Goal: Task Accomplishment & Management: Use online tool/utility

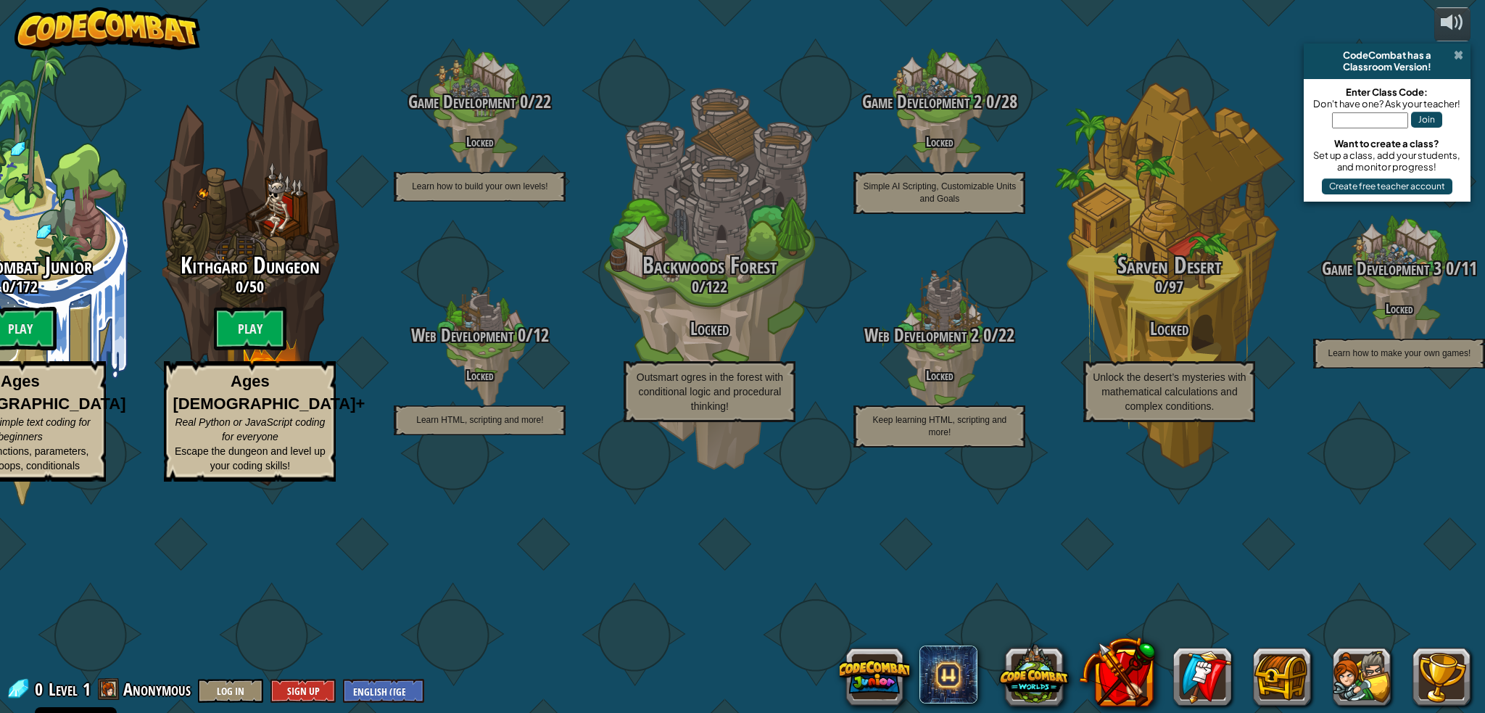
click at [1456, 51] on span at bounding box center [1457, 55] width 9 height 12
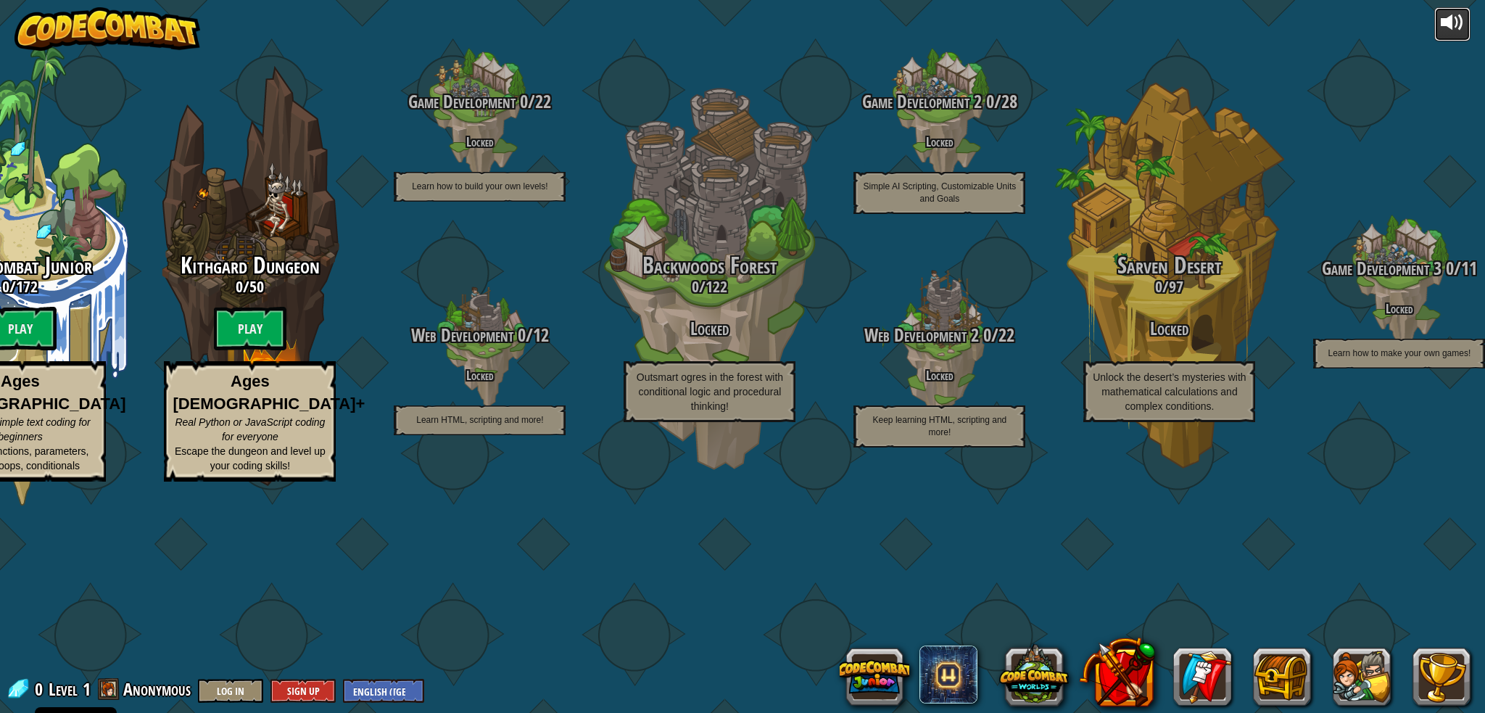
click at [1453, 23] on div at bounding box center [1451, 22] width 23 height 23
click at [866, 673] on button at bounding box center [874, 677] width 70 height 70
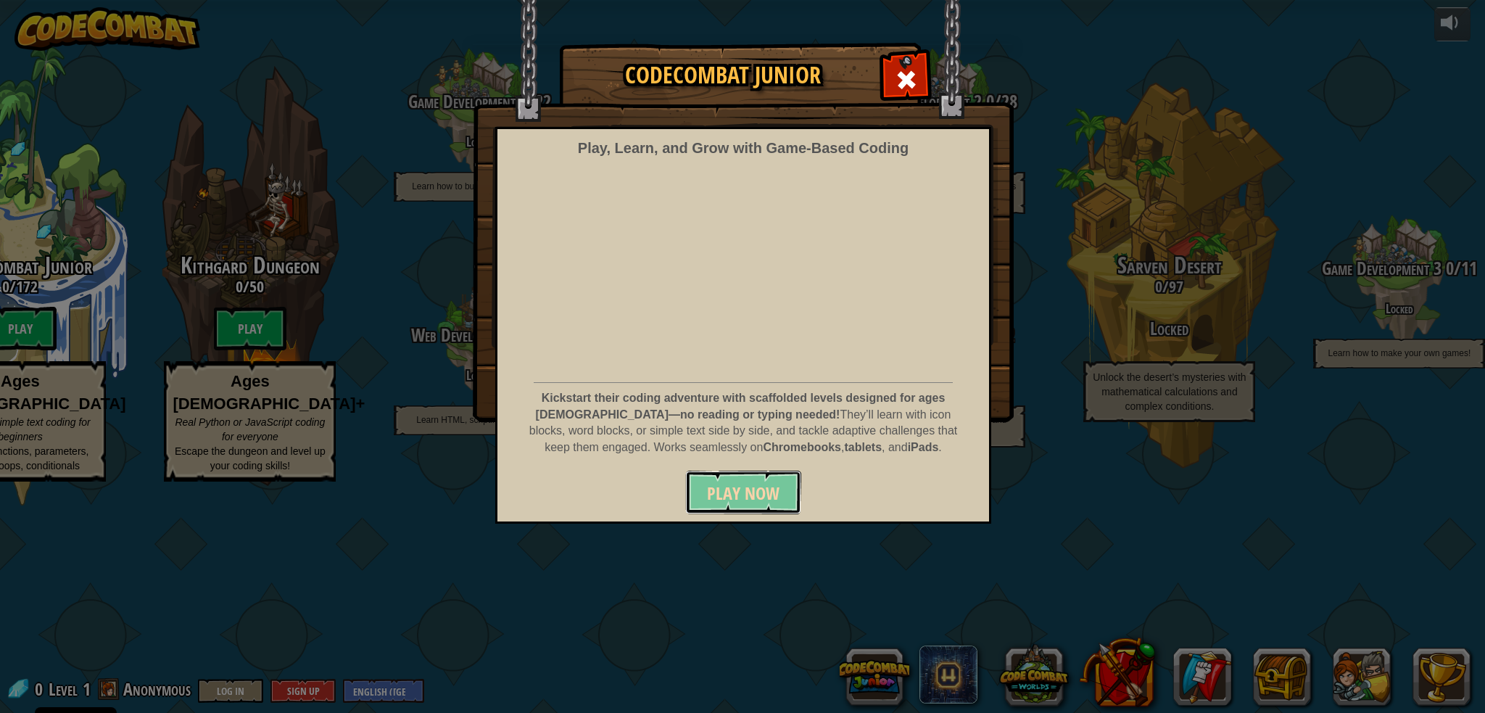
click at [758, 510] on button "Play Now" at bounding box center [743, 491] width 116 height 43
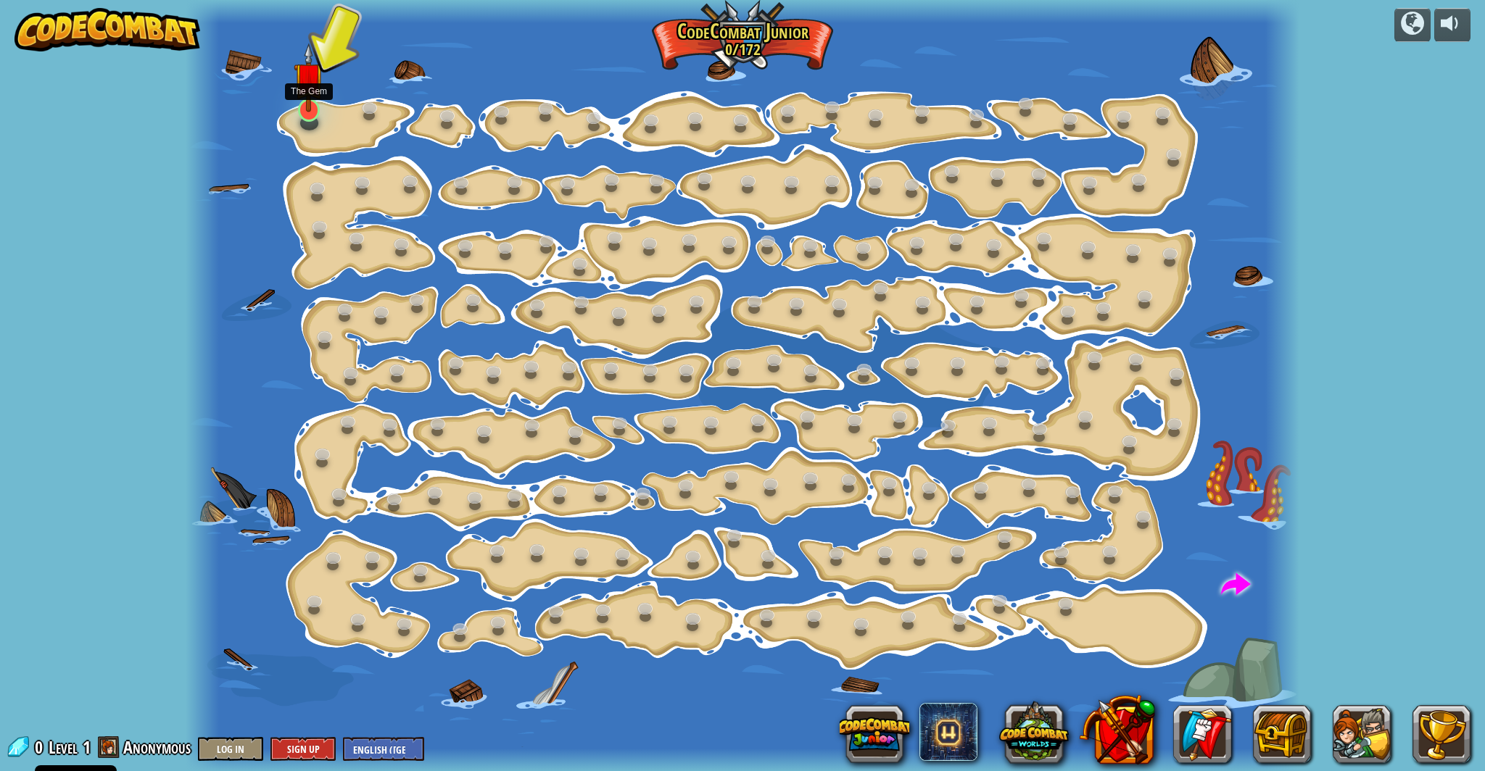
click at [310, 89] on img at bounding box center [309, 78] width 30 height 70
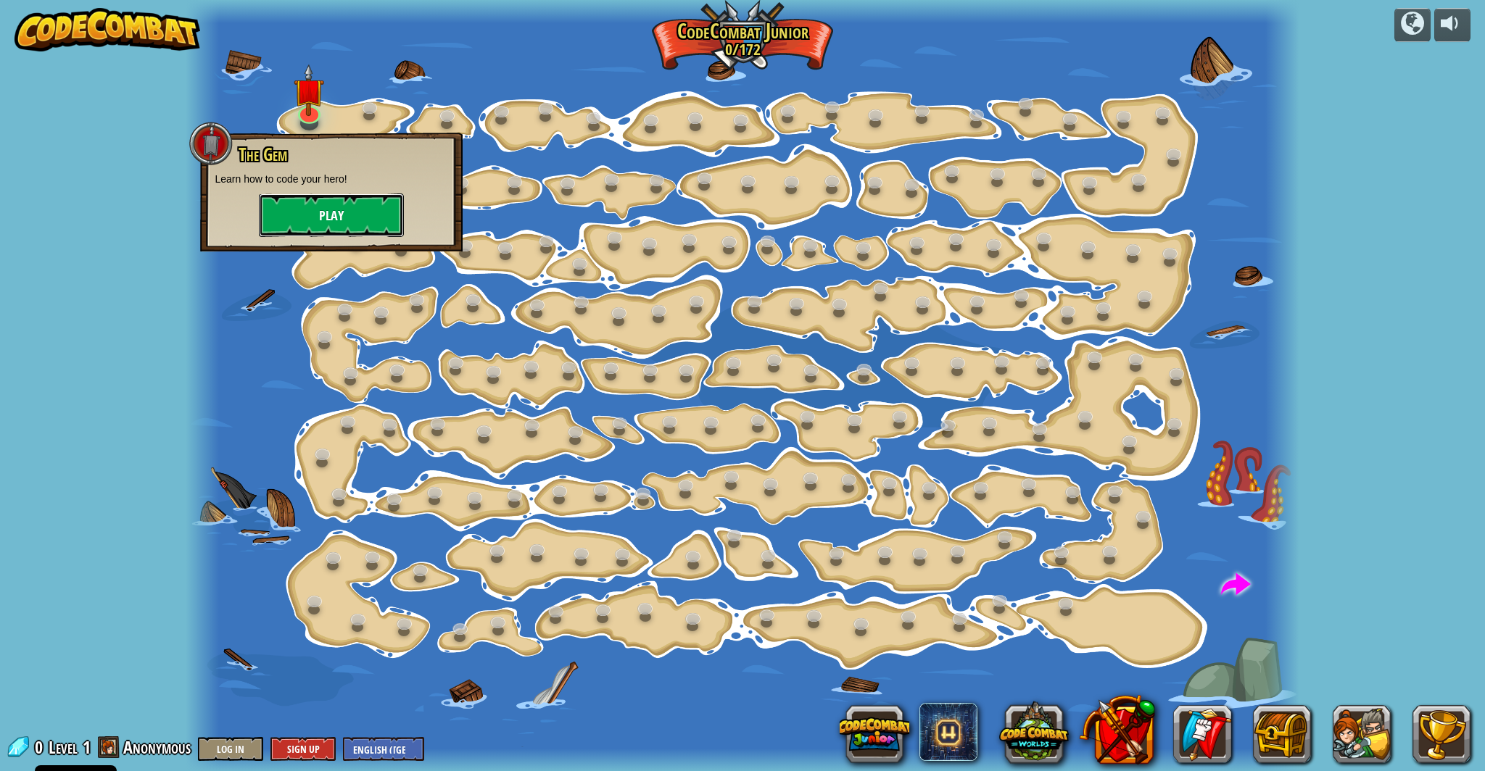
click at [304, 216] on button "Play" at bounding box center [331, 215] width 145 height 43
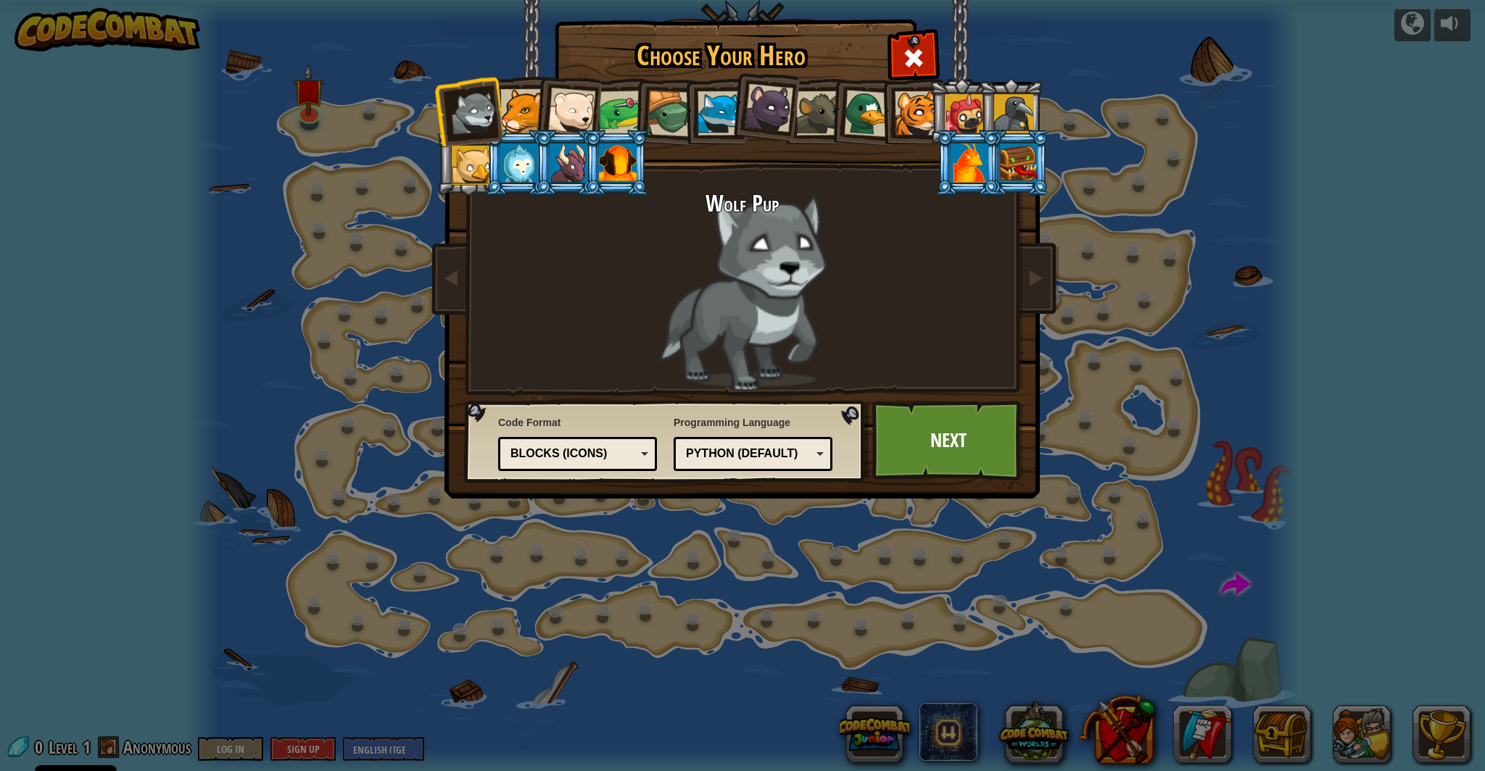
click at [712, 112] on div at bounding box center [719, 113] width 44 height 44
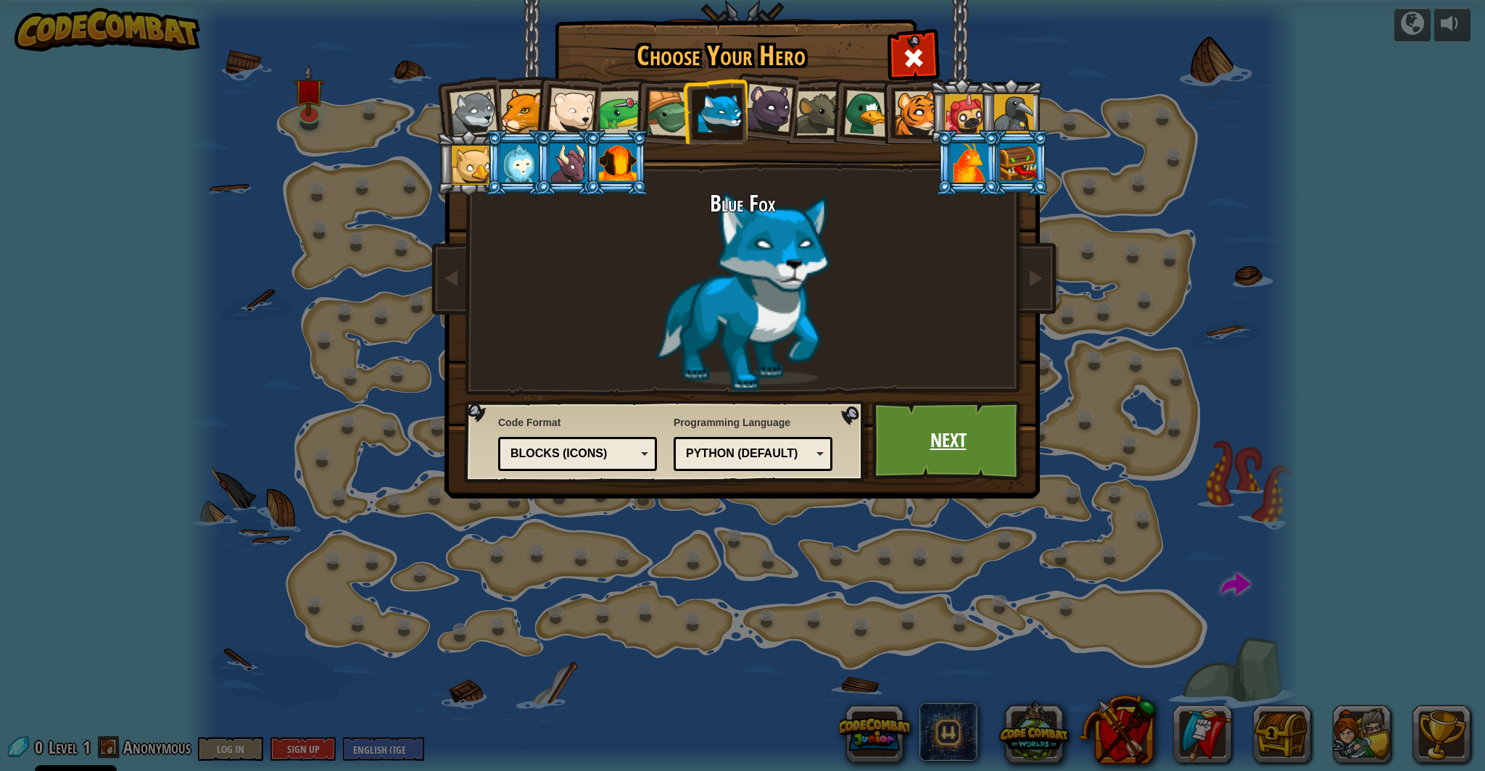
click at [918, 432] on link "Next" at bounding box center [948, 441] width 152 height 80
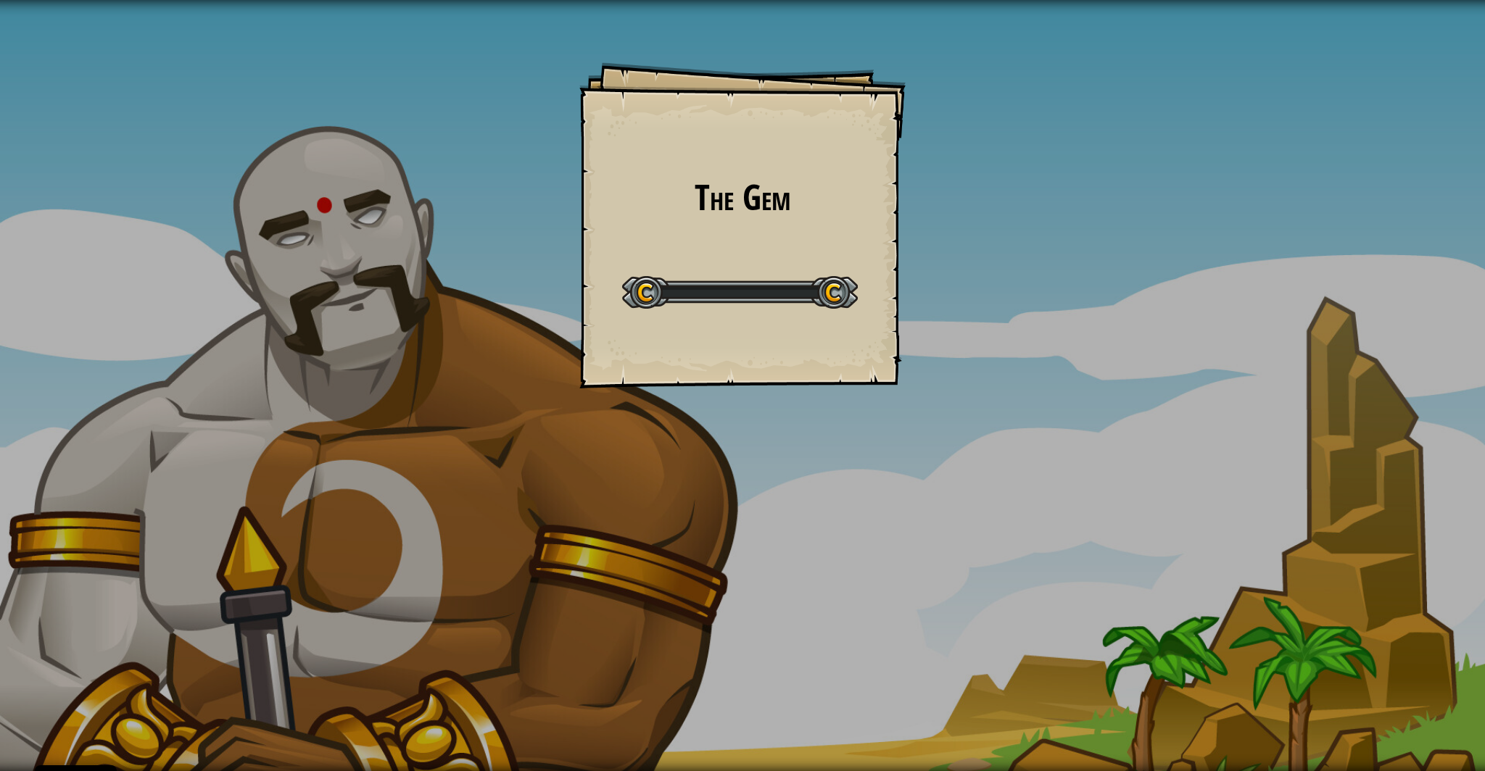
click at [918, 432] on div "The Gem Goals Start Level Error loading from server. Try refreshing the page. Y…" at bounding box center [742, 385] width 1485 height 771
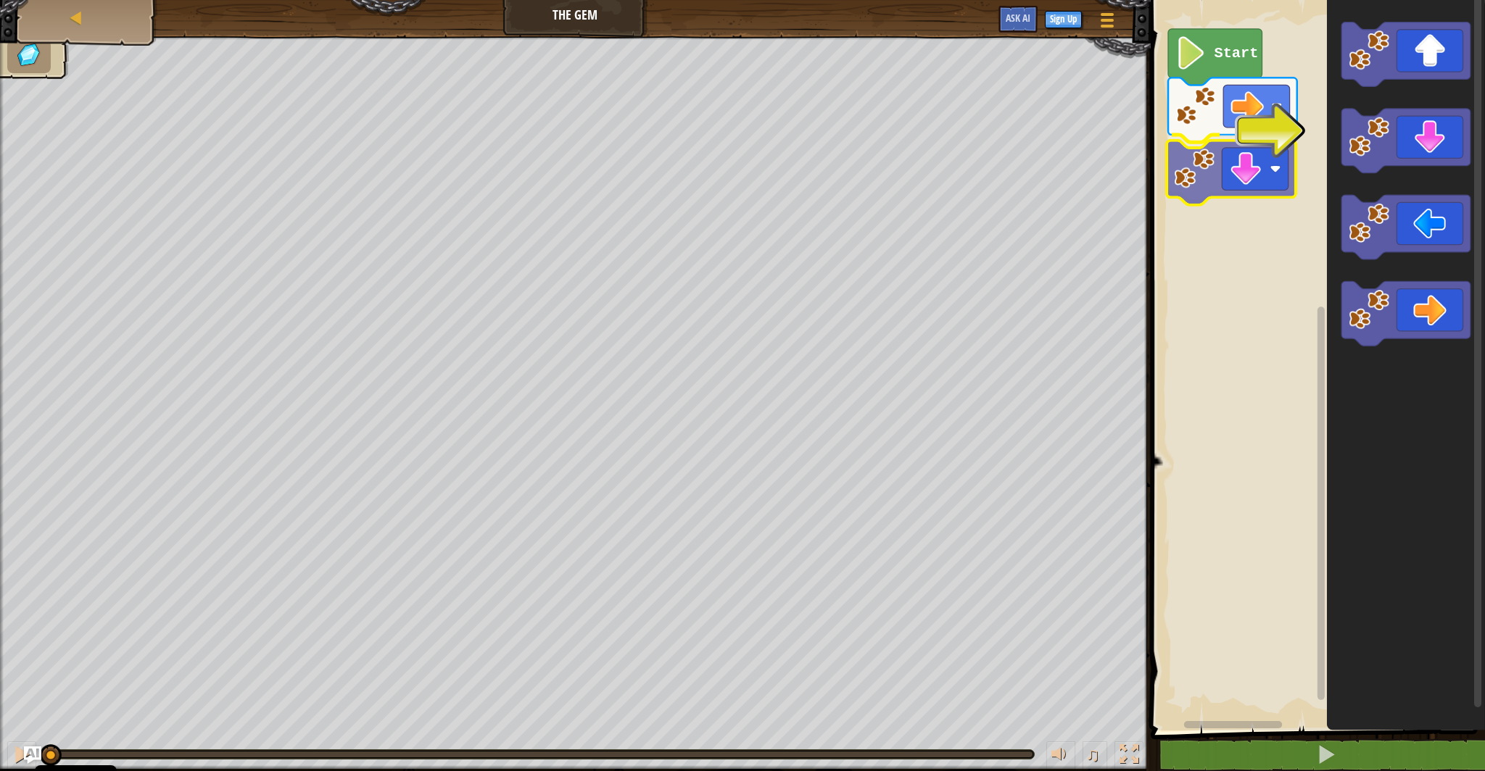
click at [1274, 170] on div "Start" at bounding box center [1315, 362] width 339 height 738
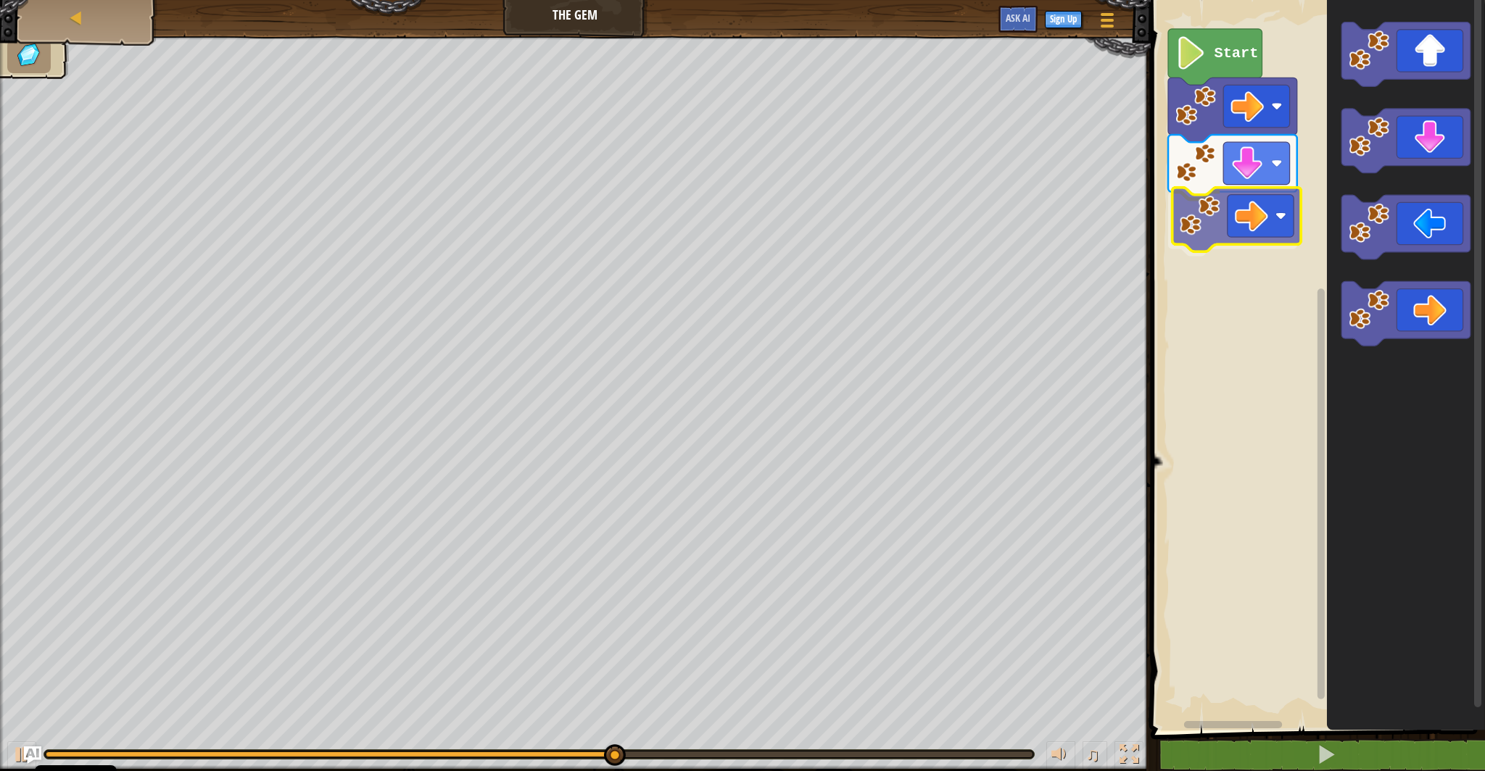
click at [1278, 213] on div "Start" at bounding box center [1315, 362] width 339 height 738
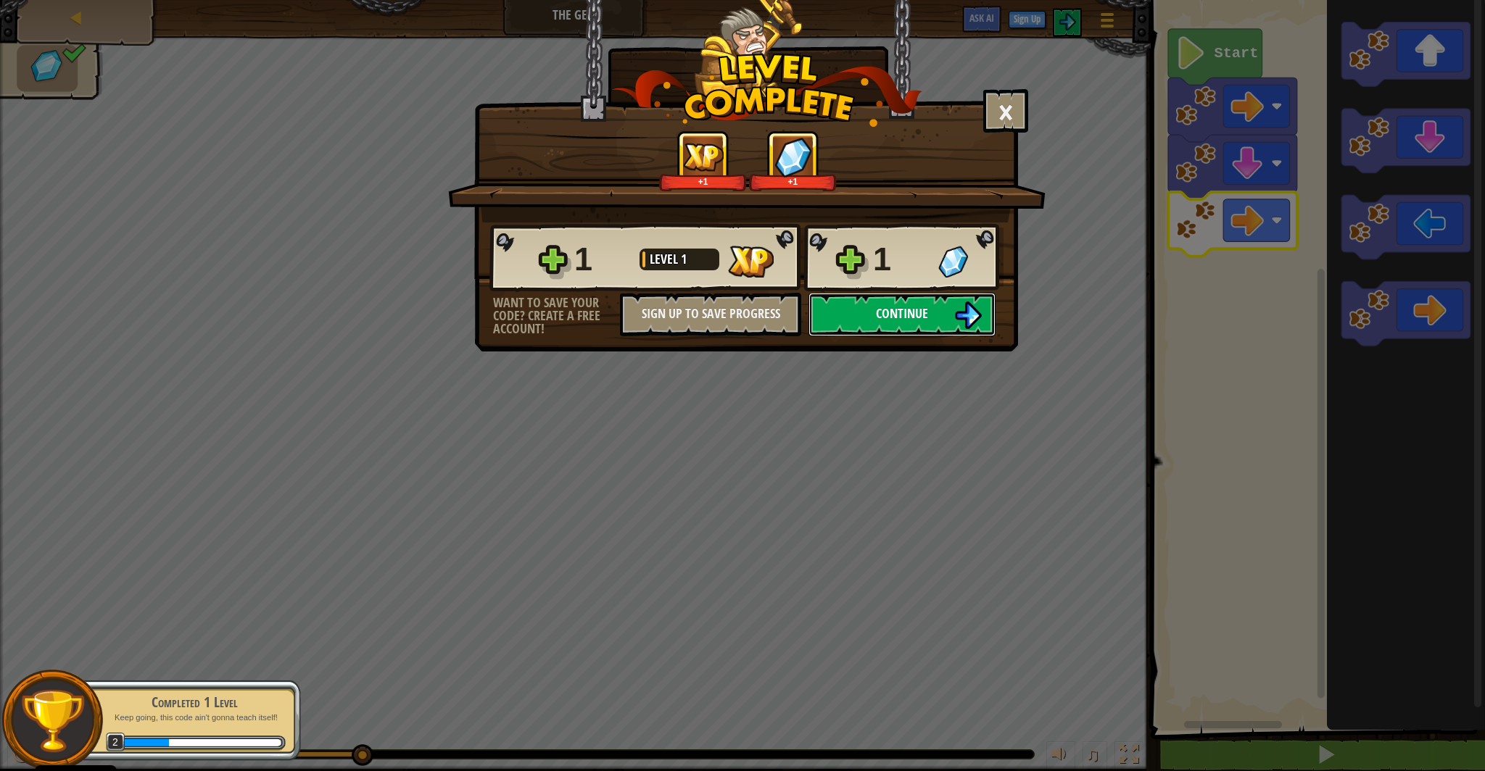
click at [921, 323] on span "Continue" at bounding box center [902, 313] width 52 height 18
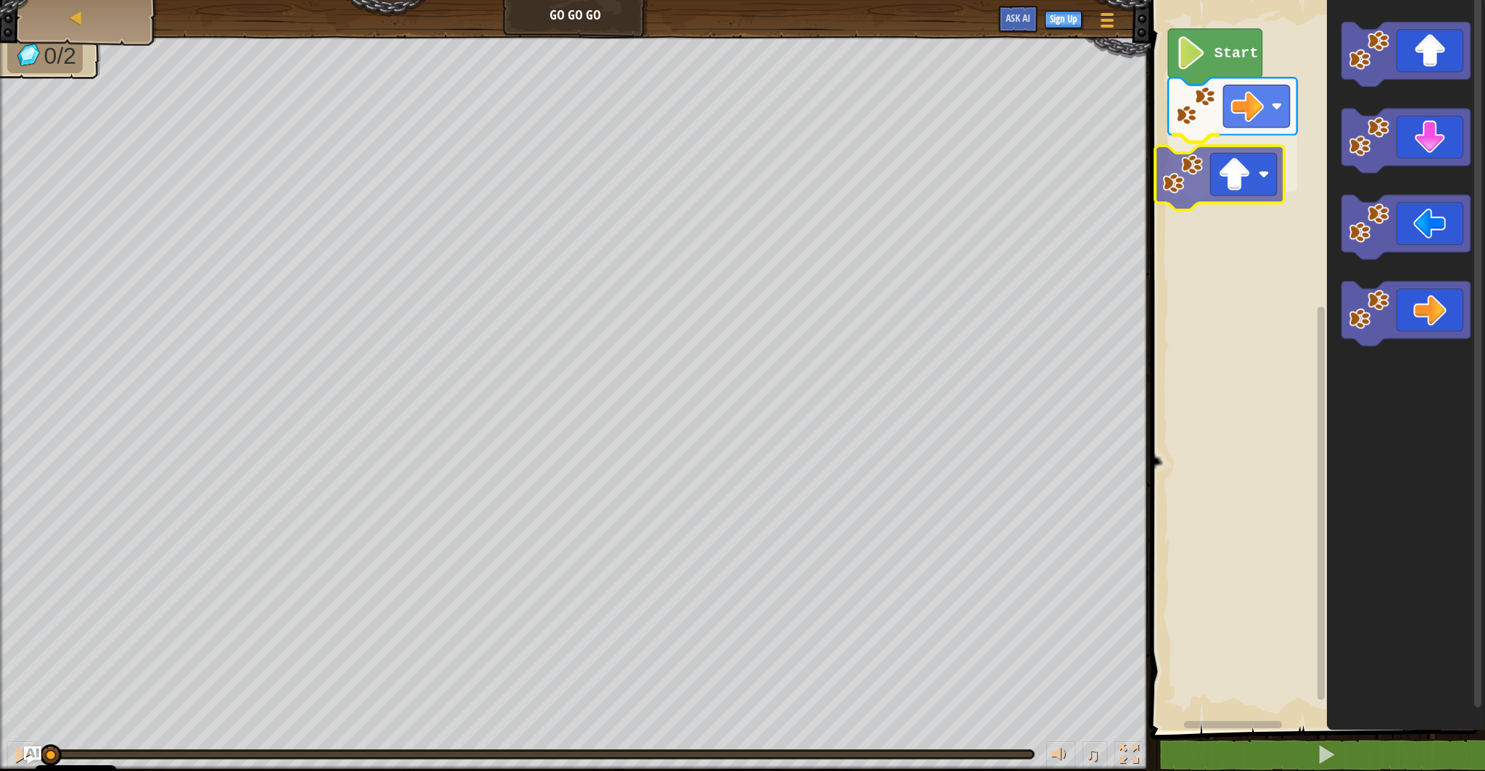
click at [1228, 174] on div "Start" at bounding box center [1315, 362] width 339 height 738
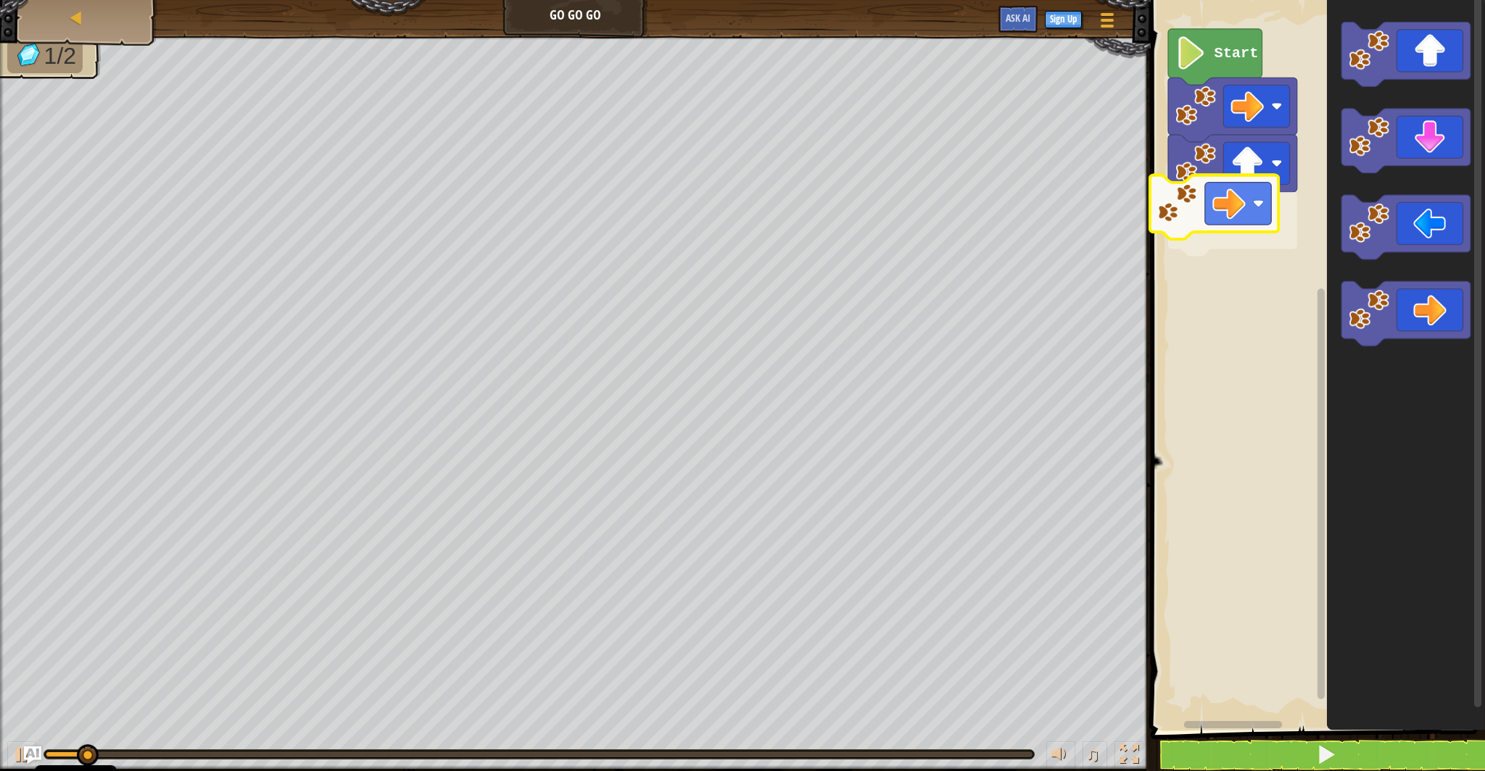
click at [1199, 196] on div "Start" at bounding box center [1315, 362] width 339 height 738
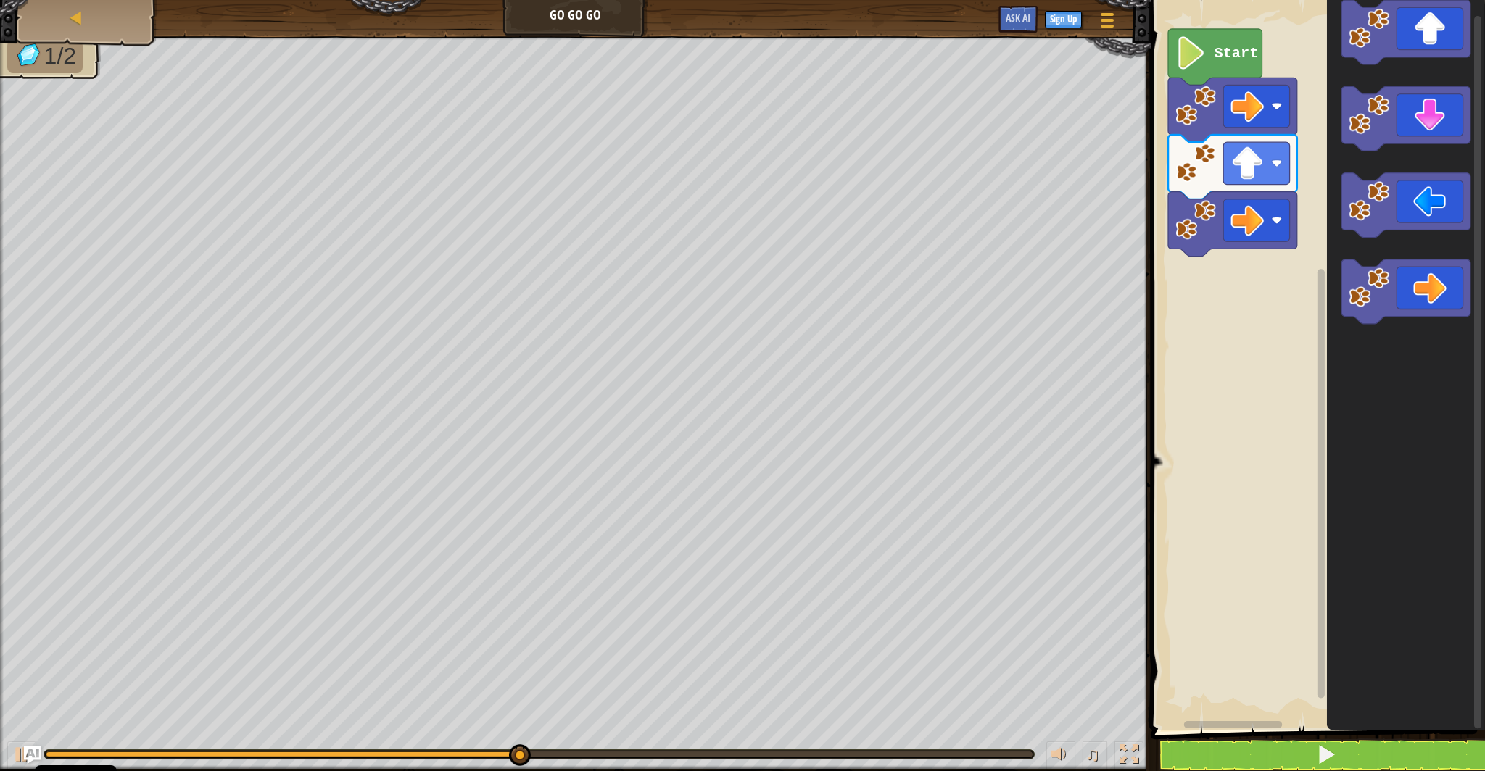
click at [1259, 254] on div "Start" at bounding box center [1315, 362] width 339 height 738
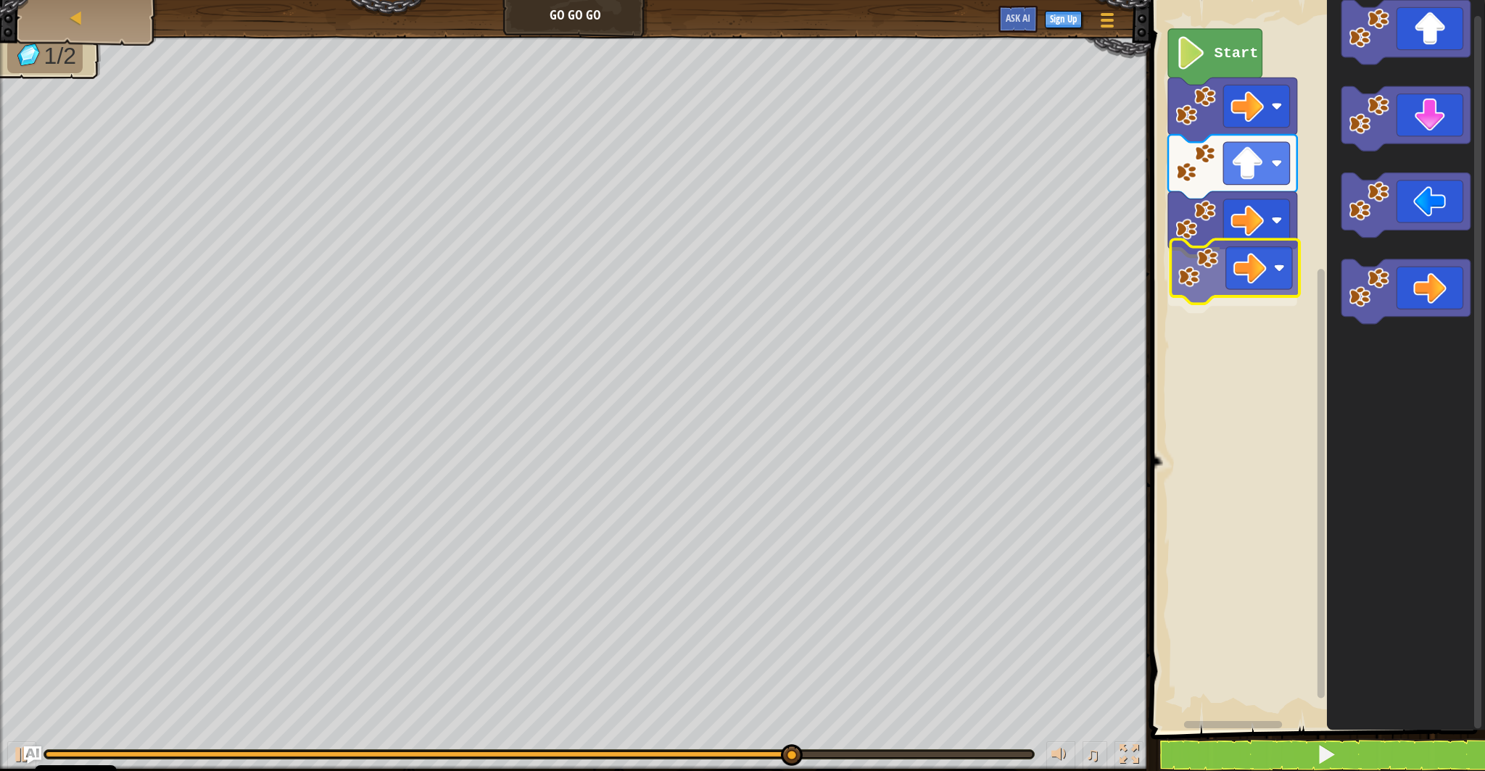
click at [1229, 281] on div "Start" at bounding box center [1315, 362] width 339 height 738
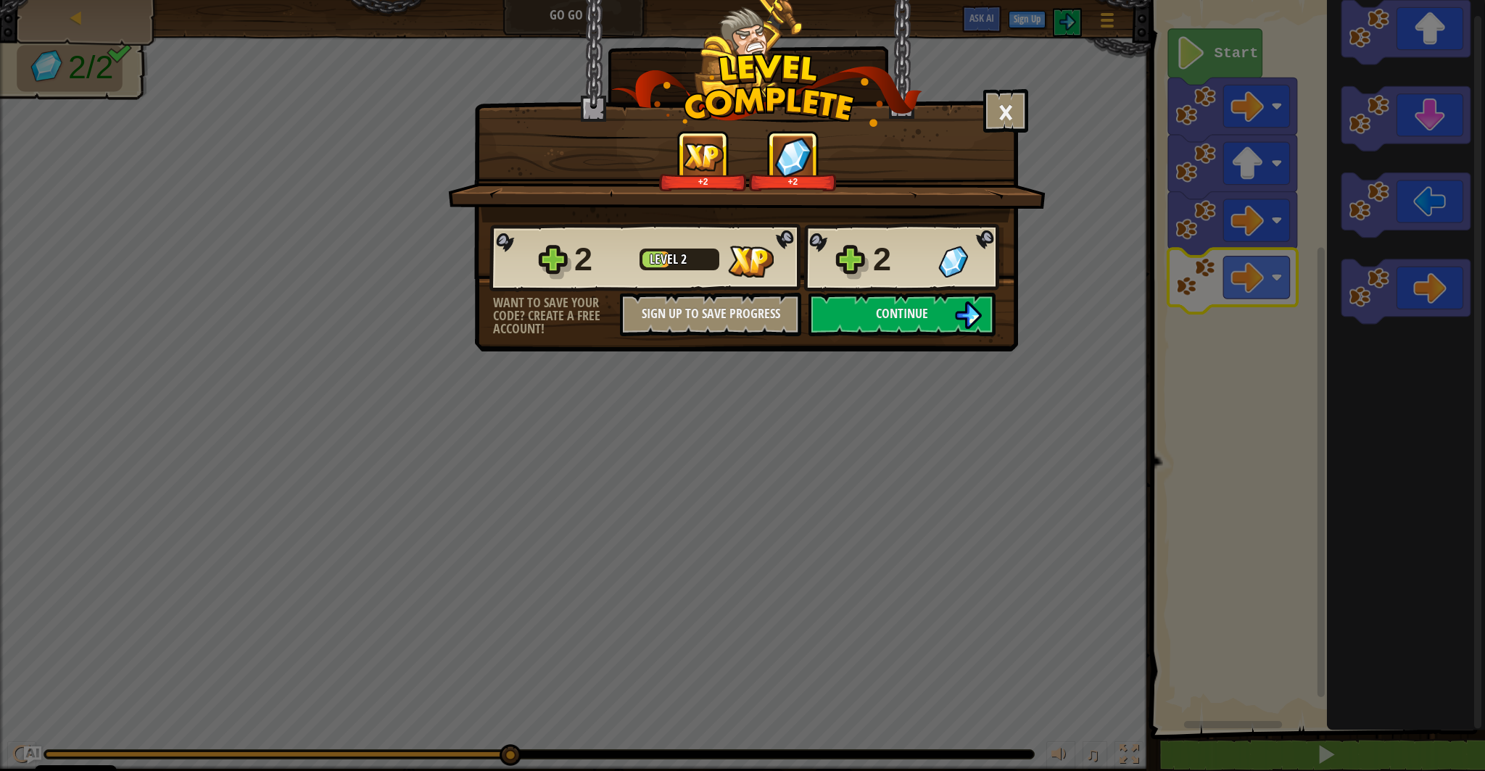
drag, startPoint x: 1001, startPoint y: 304, endPoint x: 1050, endPoint y: 273, distance: 58.3
click at [1050, 273] on div "× How fun was this level? +2 +2 Reticulating Splines... 2 Level 2 2 Want to sav…" at bounding box center [742, 385] width 1485 height 771
click at [948, 336] on button "Continue" at bounding box center [901, 314] width 187 height 43
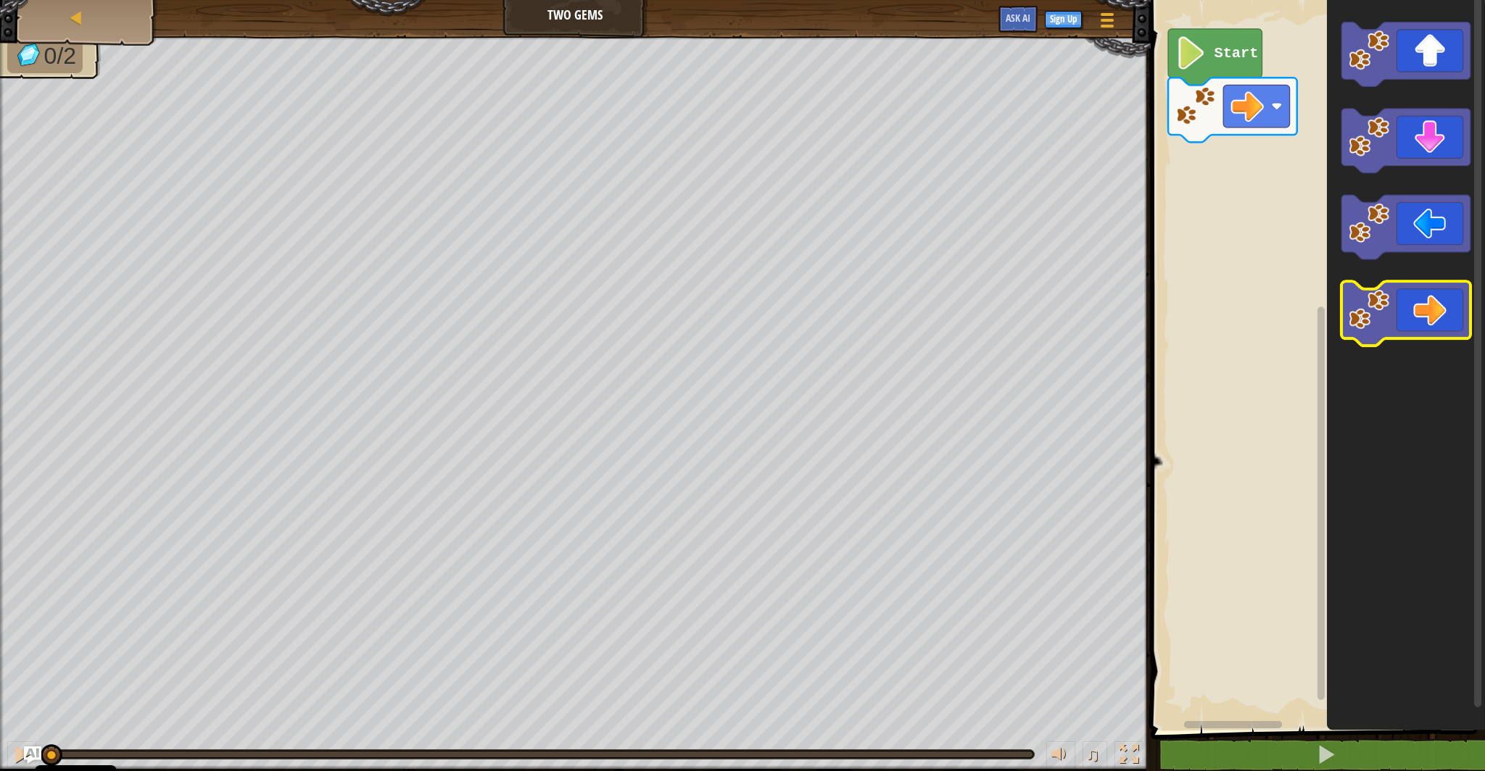
click at [1395, 334] on icon "Blockly Workspace" at bounding box center [1405, 314] width 129 height 65
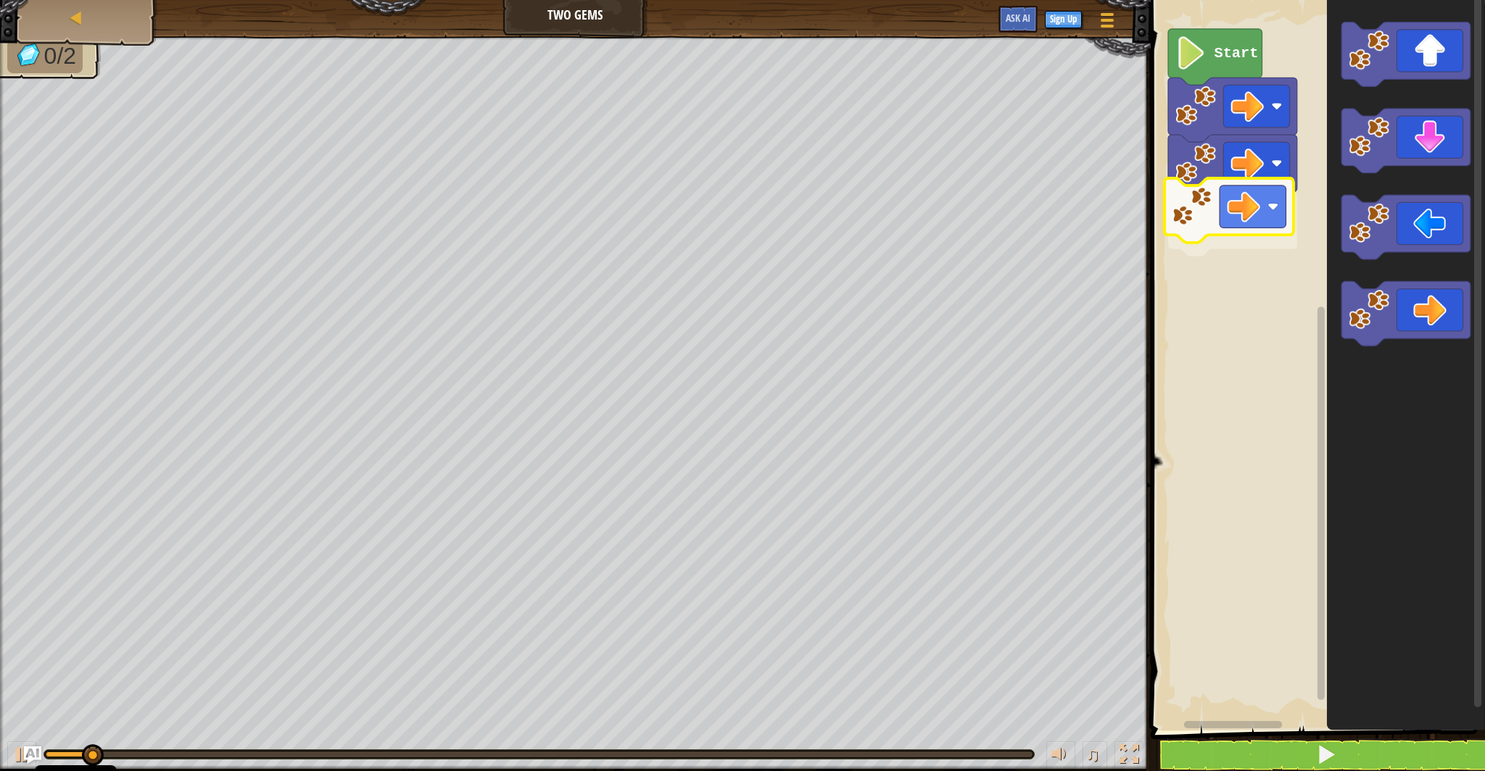
click at [1216, 230] on div "Start" at bounding box center [1315, 362] width 339 height 738
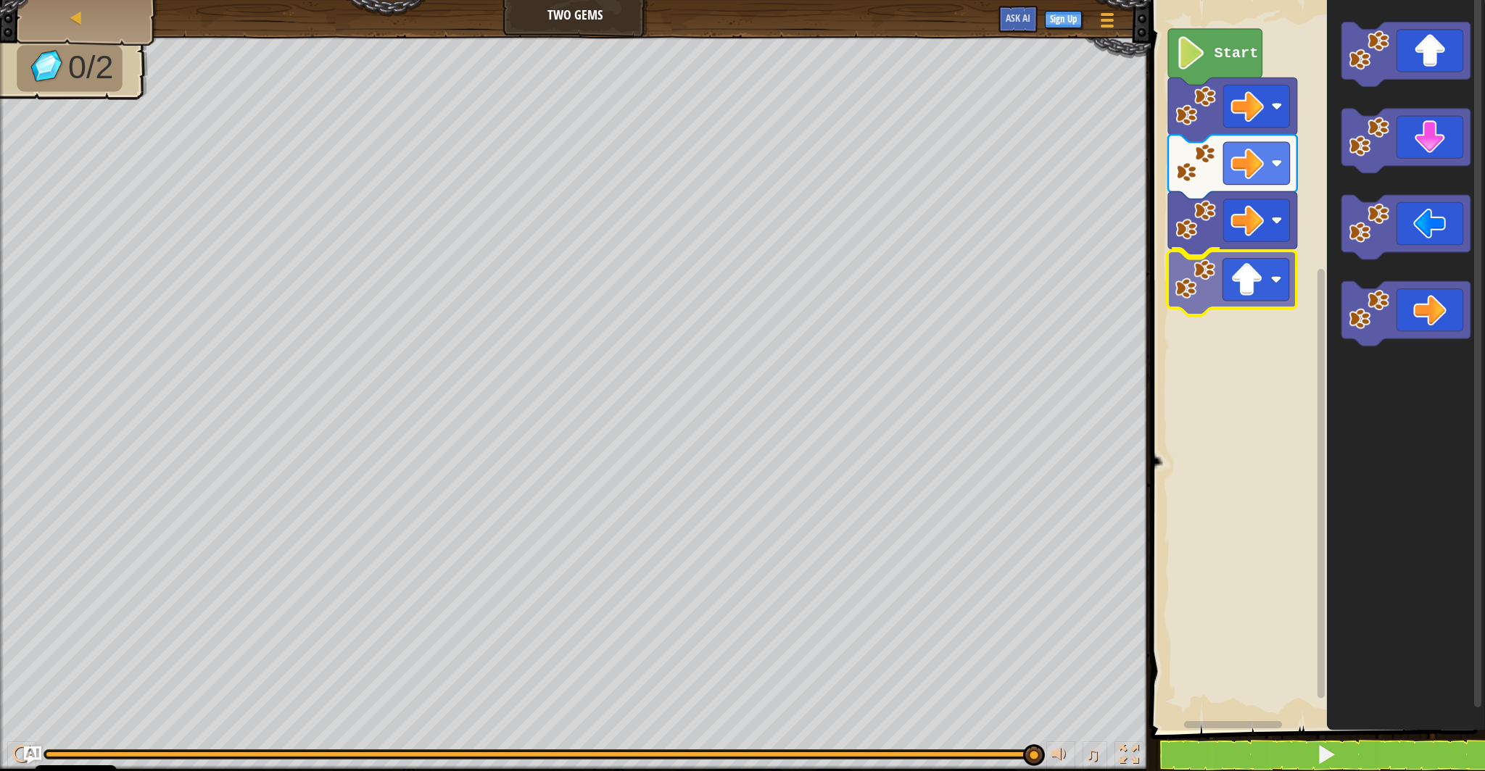
click at [1254, 279] on div "Start" at bounding box center [1315, 362] width 339 height 738
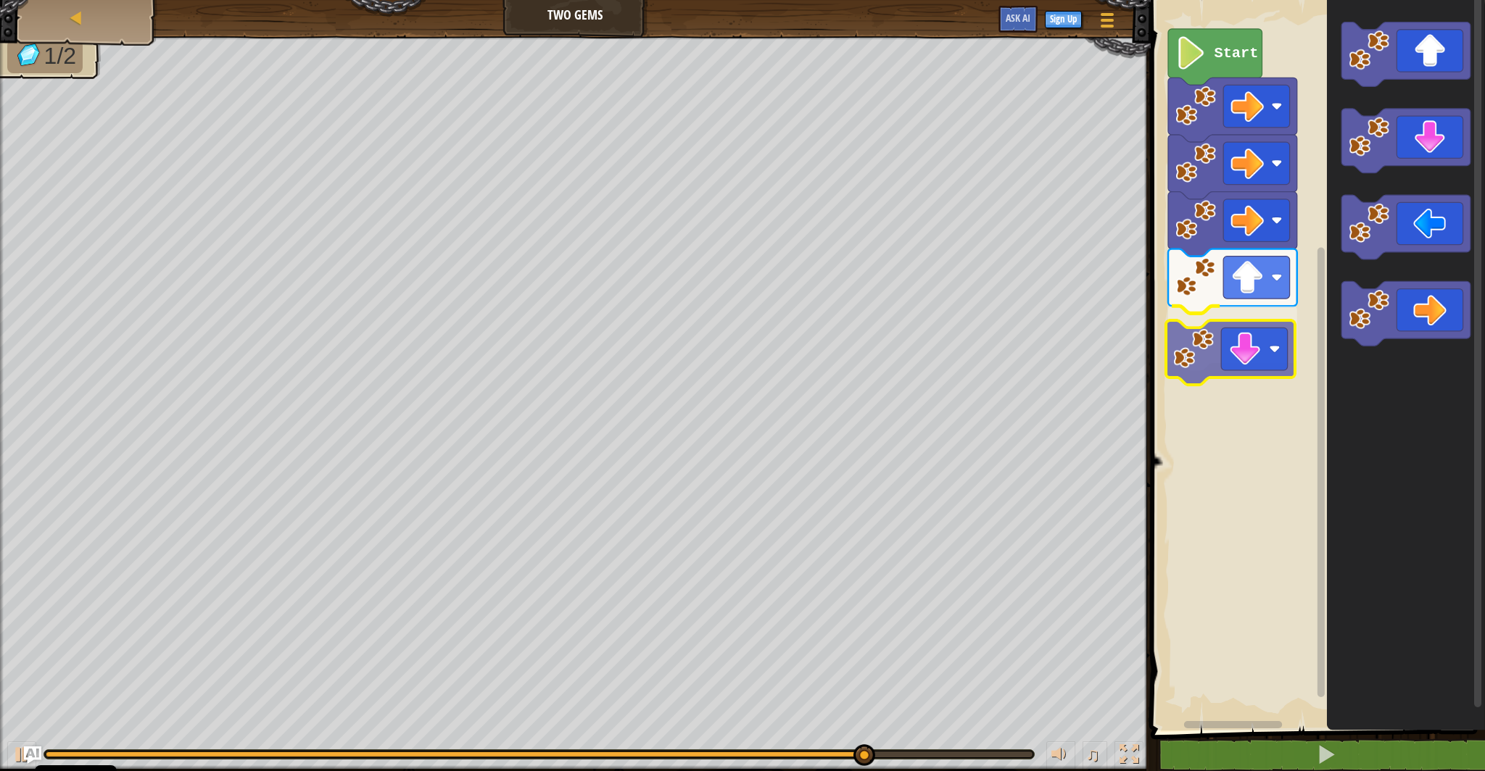
click at [1241, 345] on div "Start" at bounding box center [1315, 362] width 339 height 738
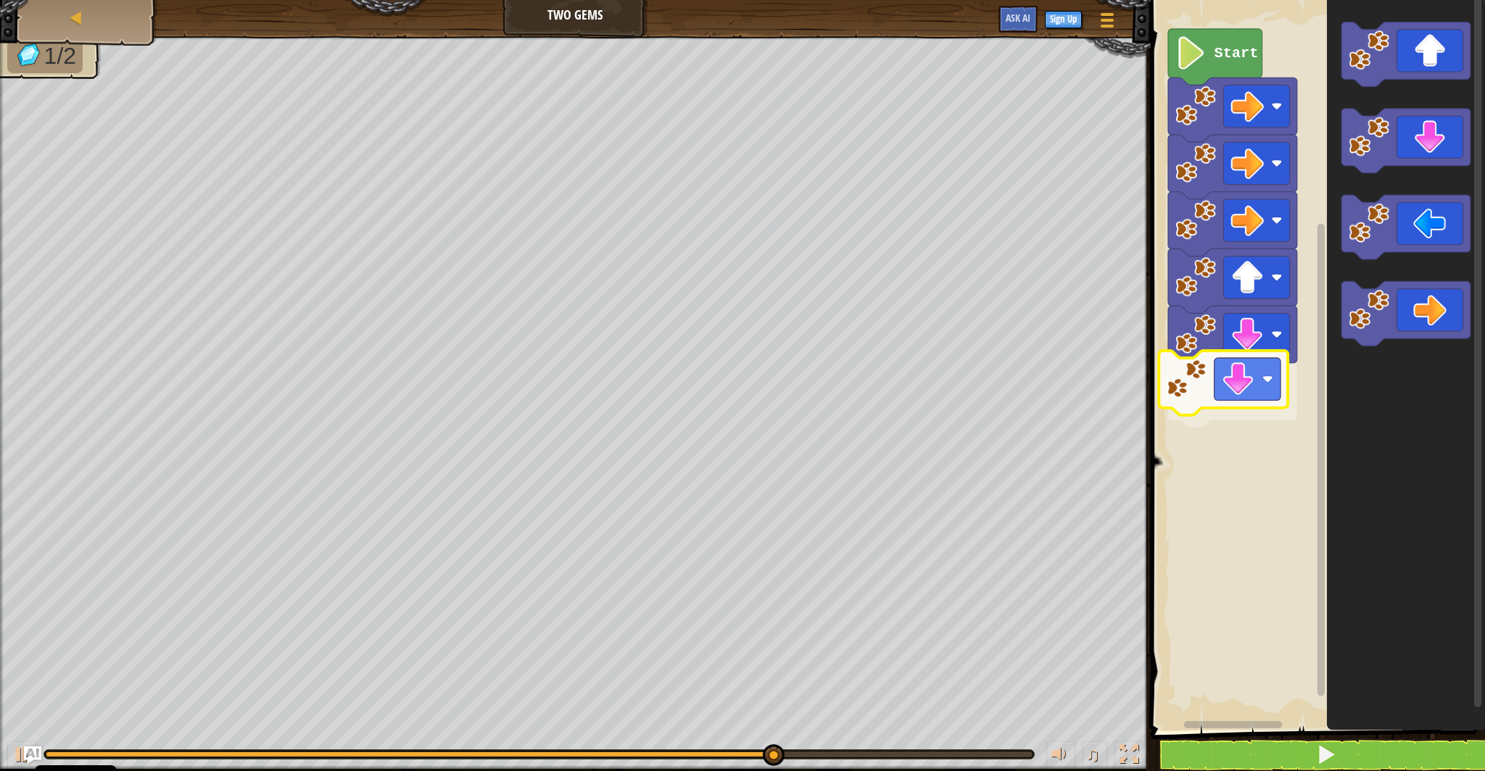
click at [1236, 386] on div "Start" at bounding box center [1315, 362] width 339 height 738
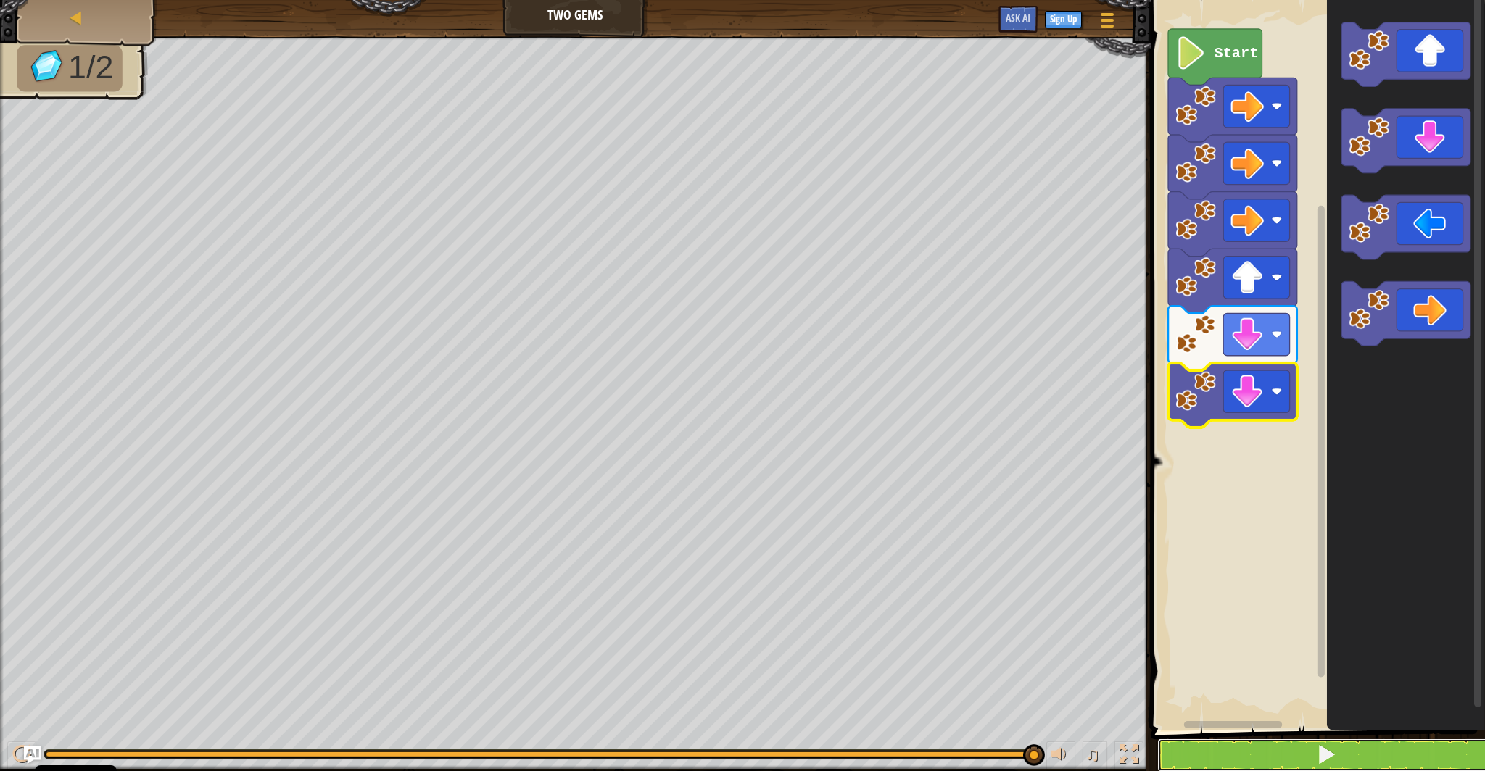
click at [1422, 712] on button at bounding box center [1326, 755] width 339 height 33
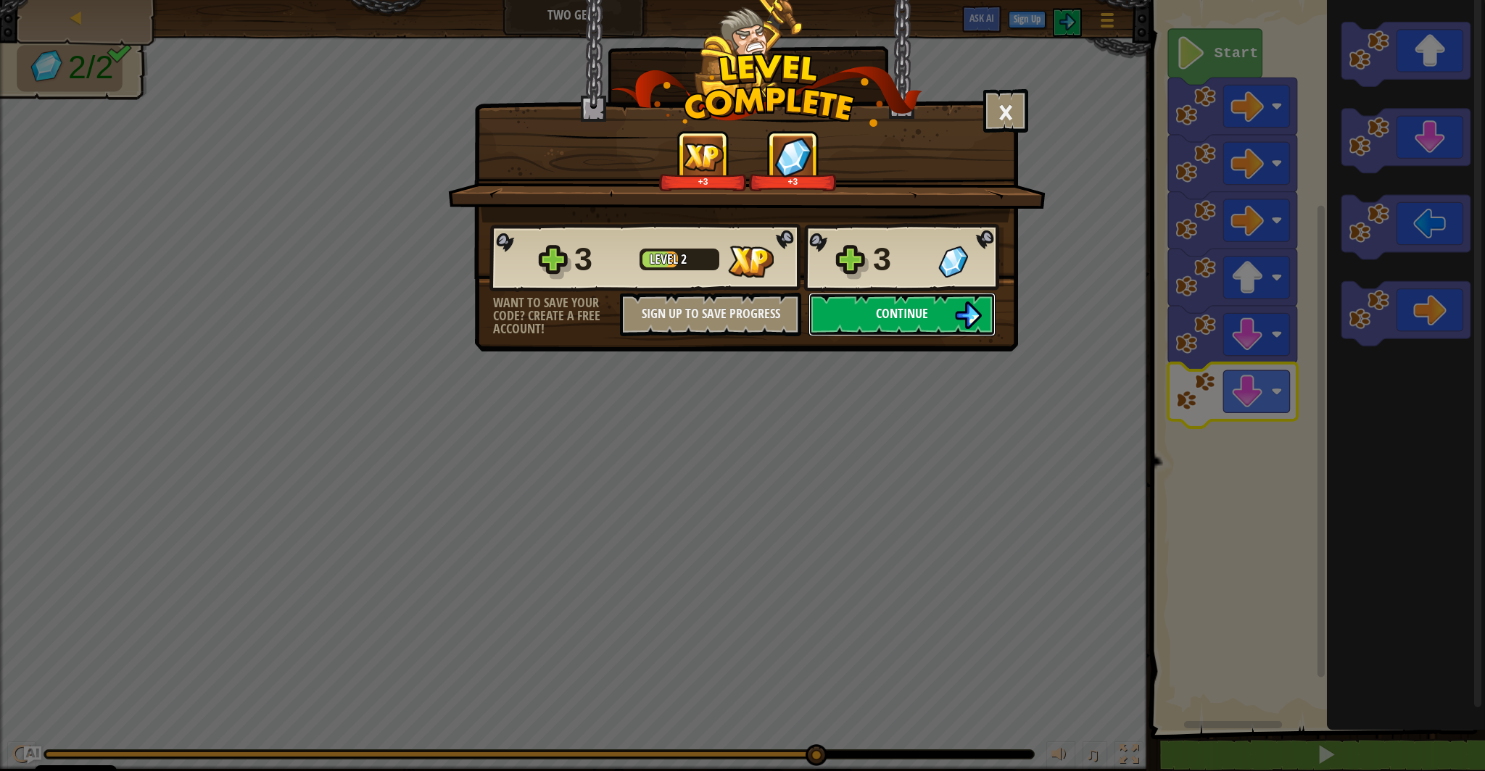
click at [973, 336] on button "Continue" at bounding box center [901, 314] width 187 height 43
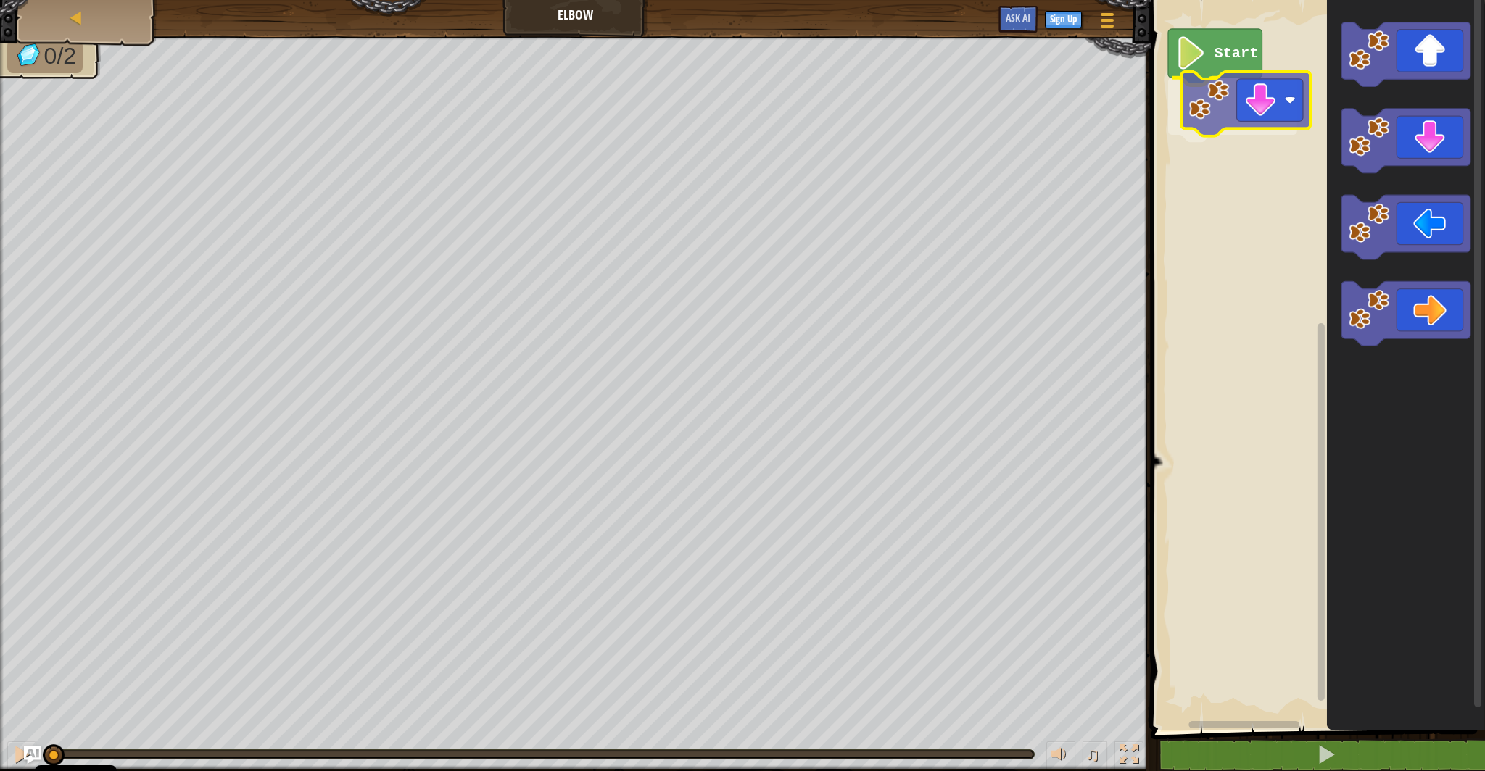
click at [1234, 111] on div "Start" at bounding box center [1315, 362] width 339 height 738
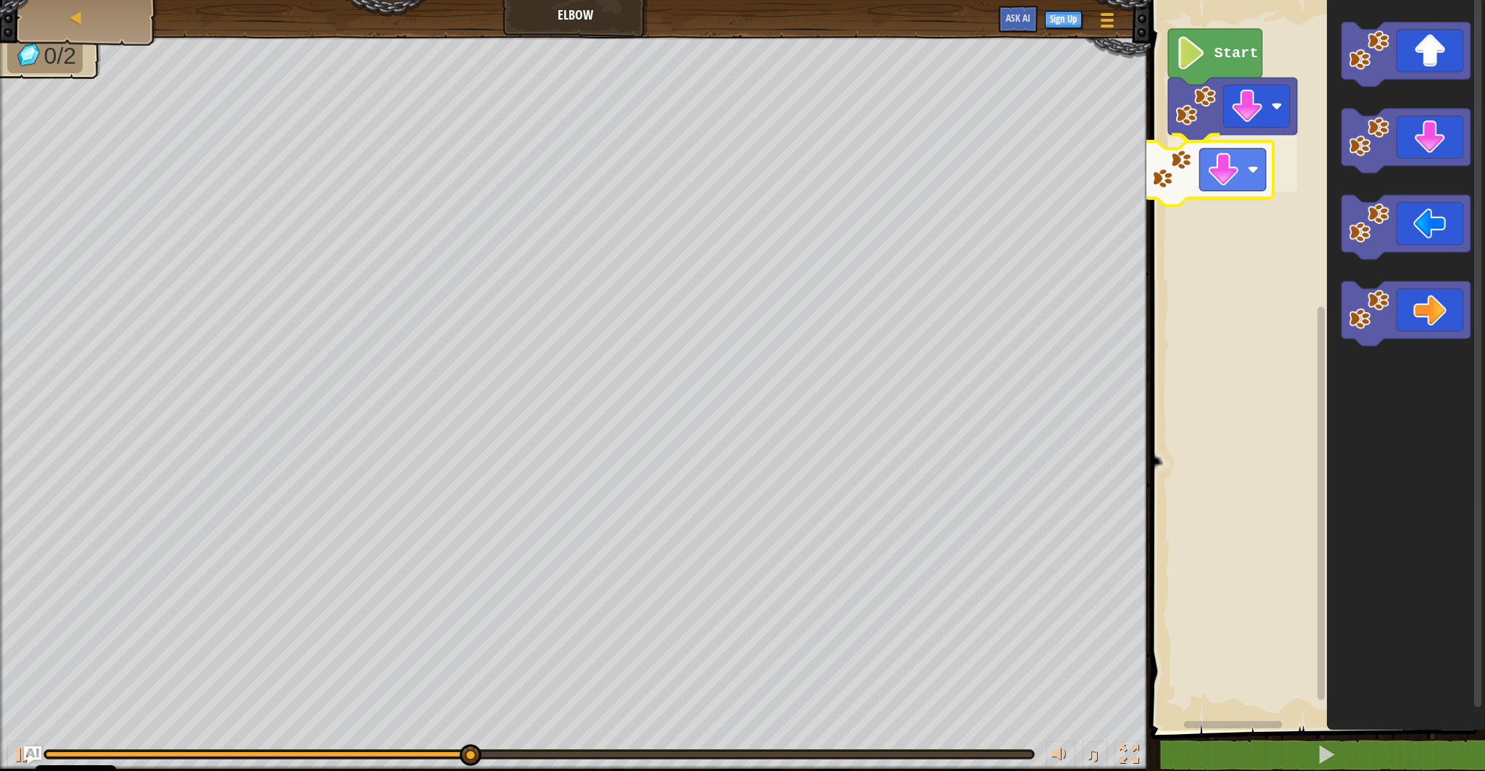
click at [1161, 202] on div "Start" at bounding box center [1315, 362] width 339 height 738
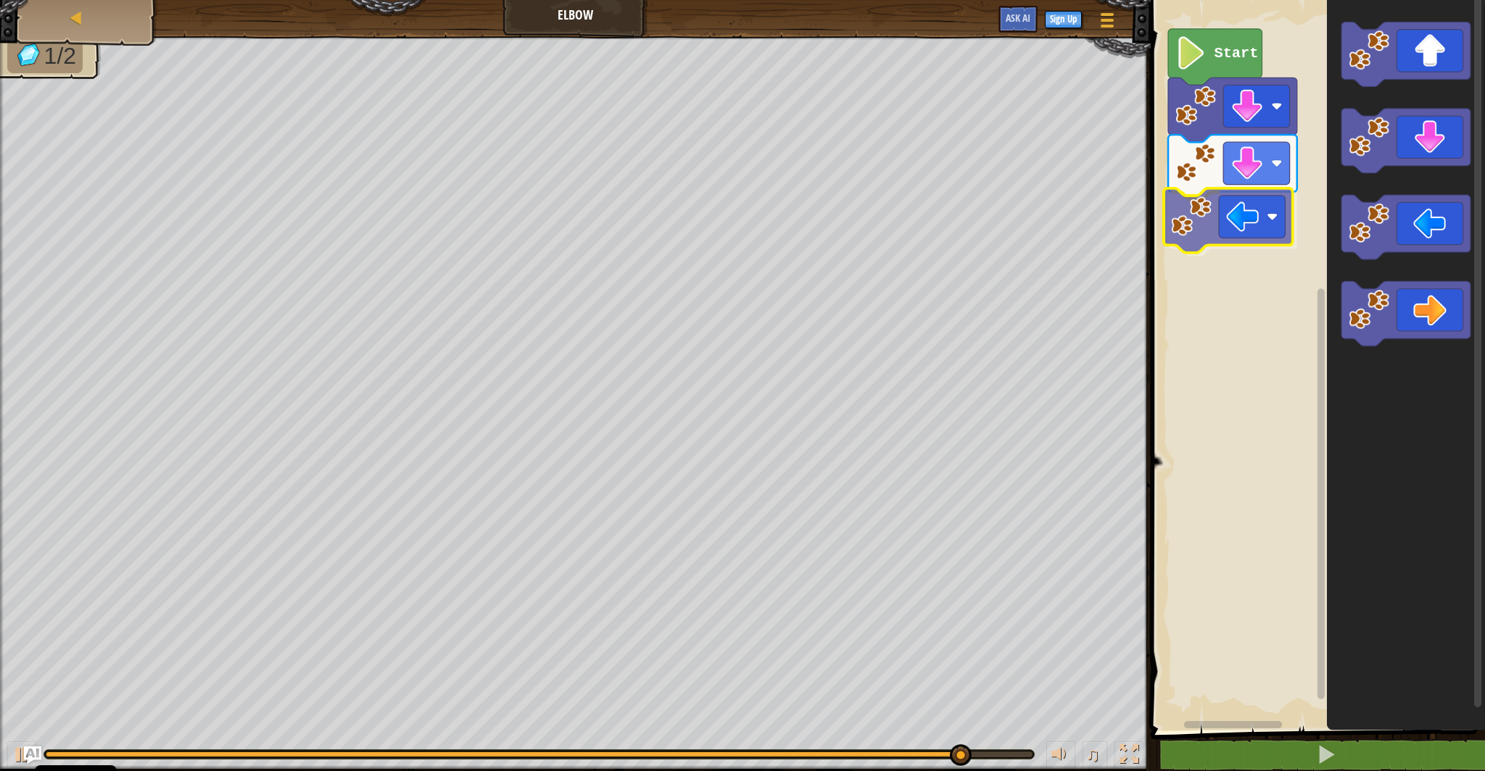
click at [1247, 220] on div "Start" at bounding box center [1315, 362] width 339 height 738
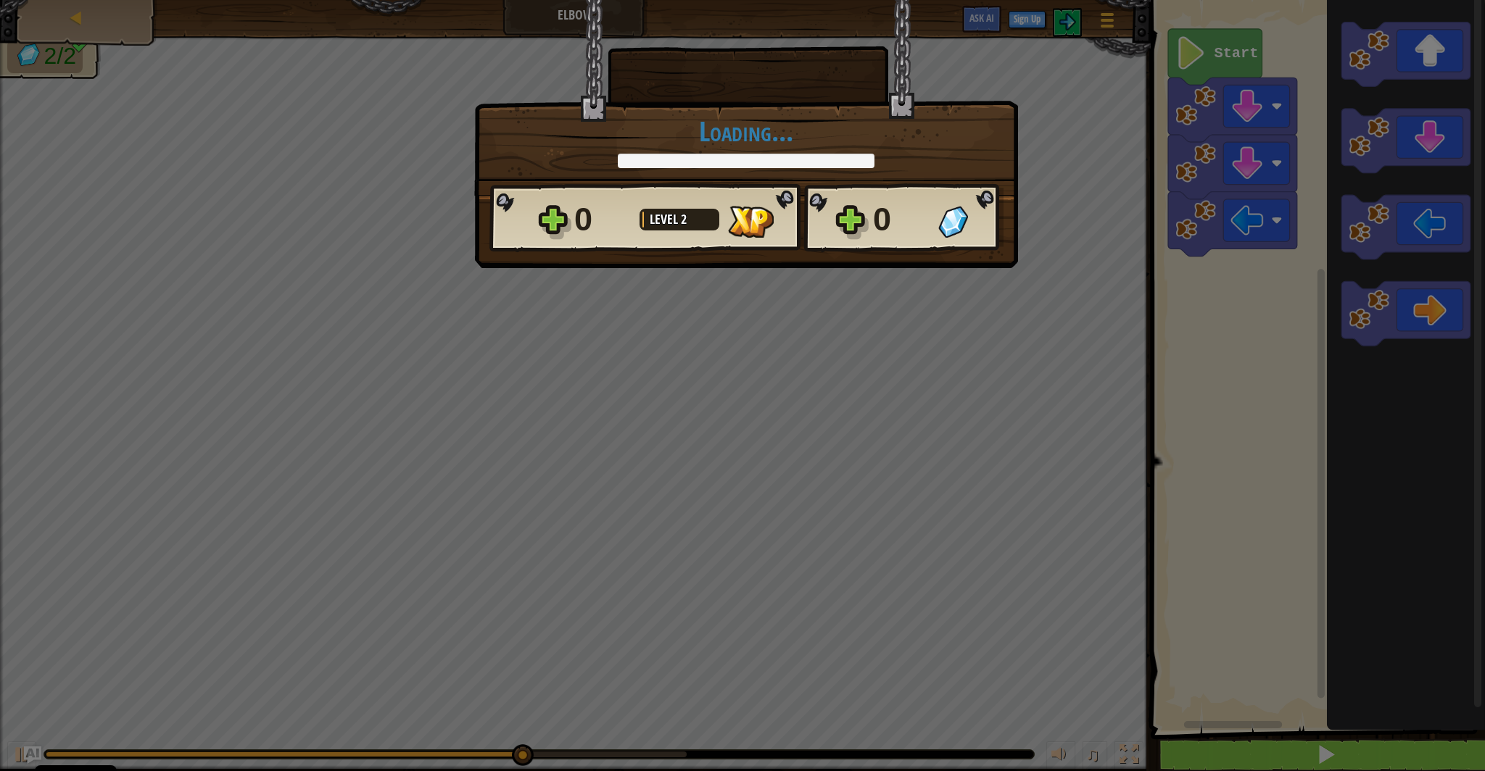
click at [1100, 1] on body "Cookie Policy CodeCombat uses a few essential and non-essential cookies. Privac…" at bounding box center [742, 0] width 1485 height 1
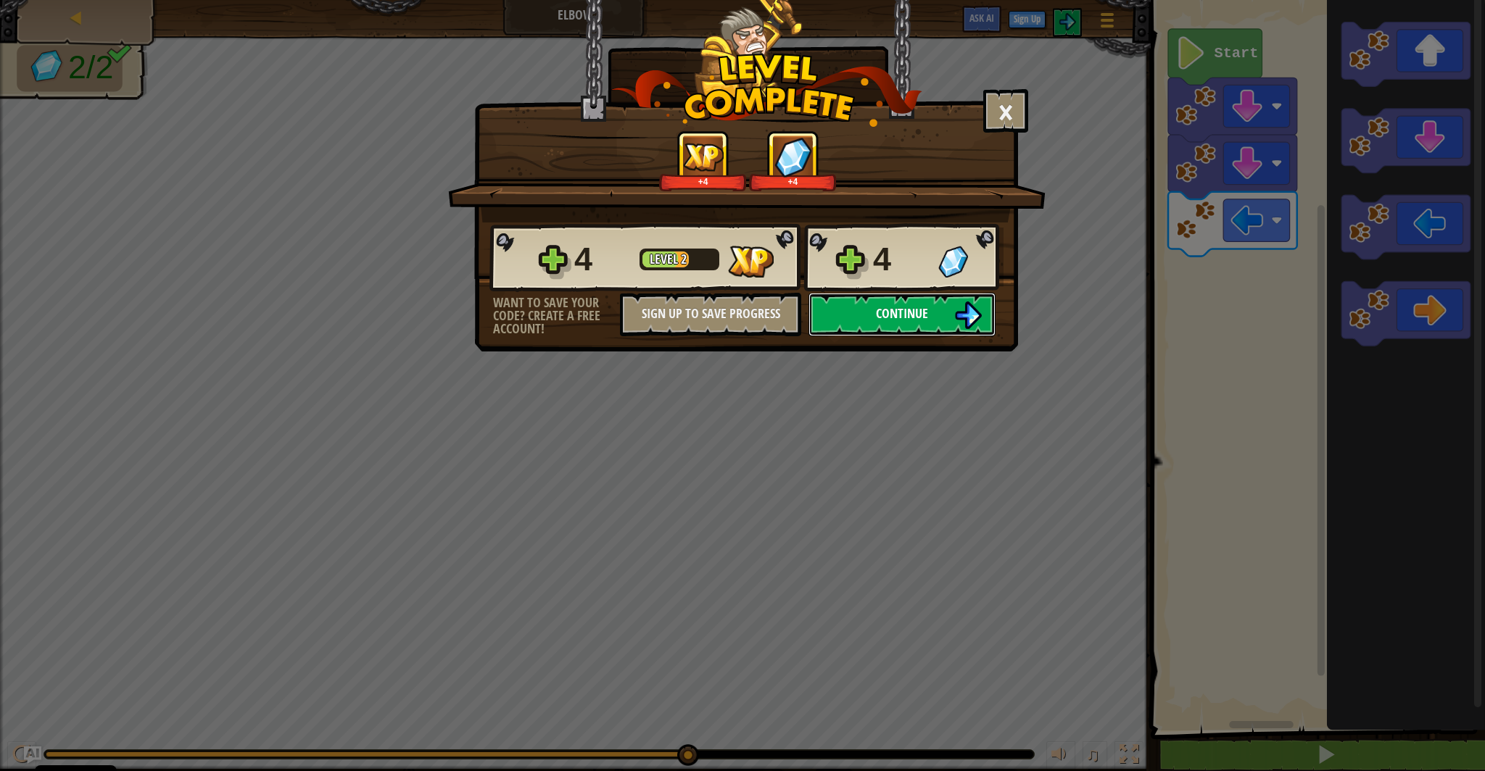
click at [935, 336] on button "Continue" at bounding box center [901, 314] width 187 height 43
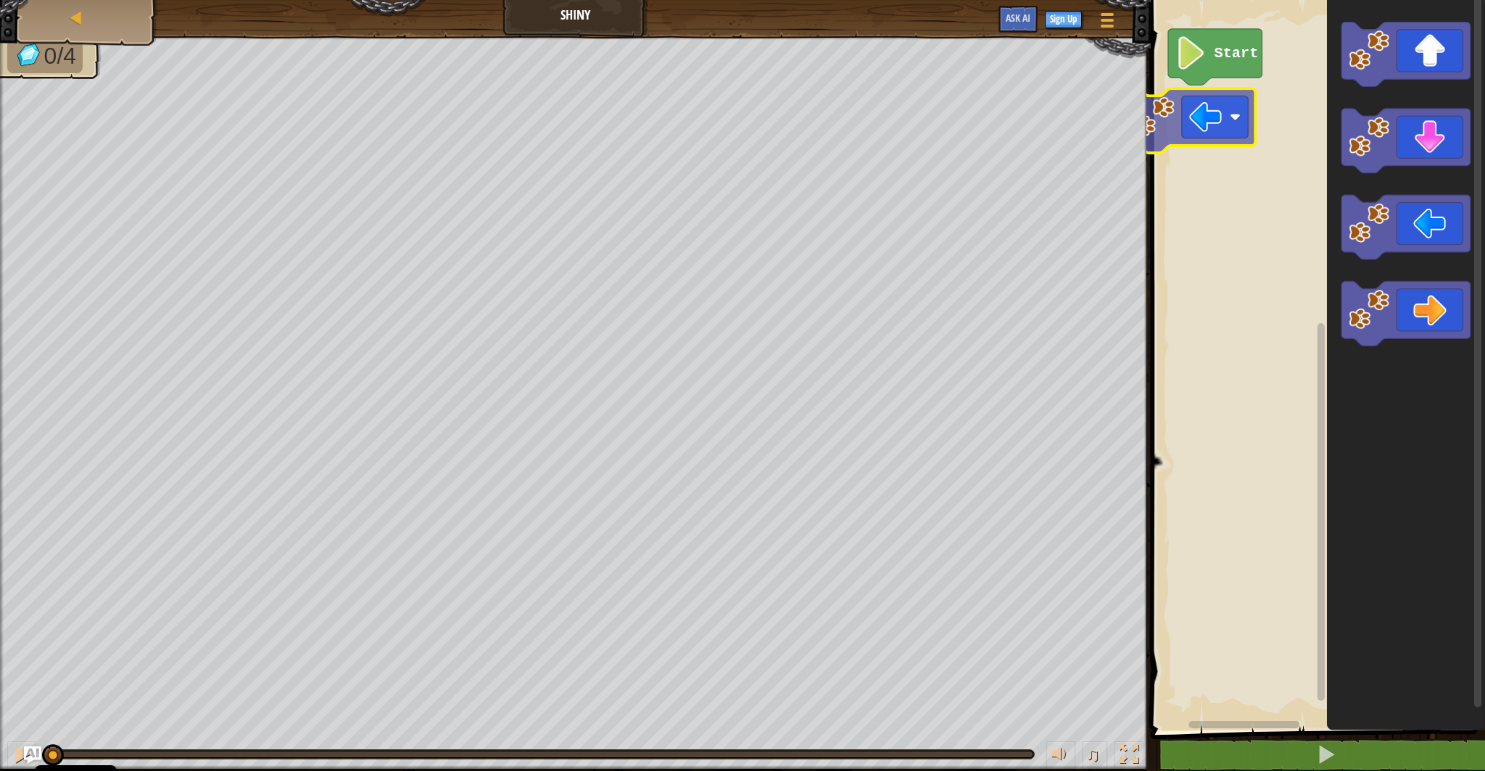
click at [1216, 107] on div "Start" at bounding box center [1315, 362] width 339 height 738
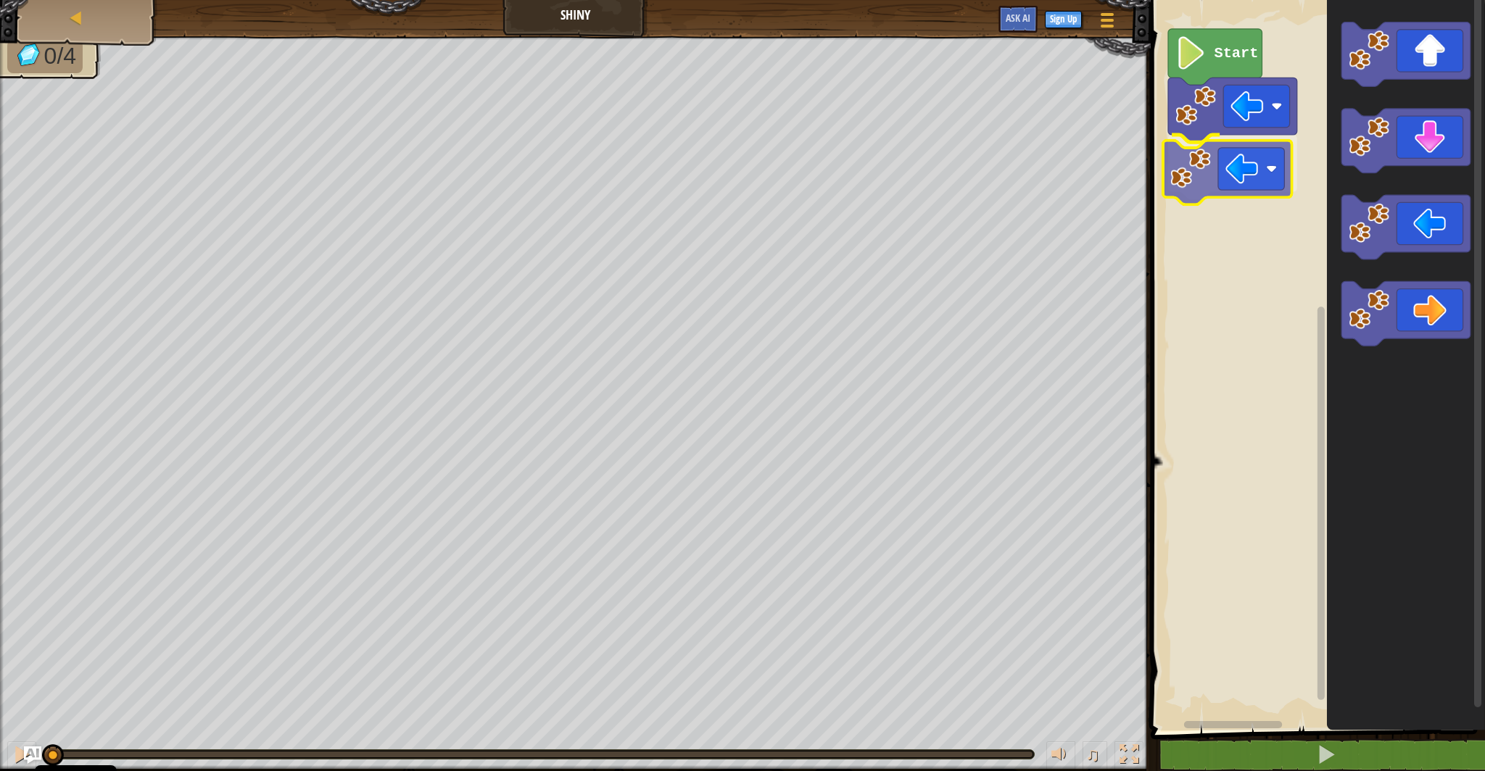
click at [1243, 173] on div "Start" at bounding box center [1315, 362] width 339 height 738
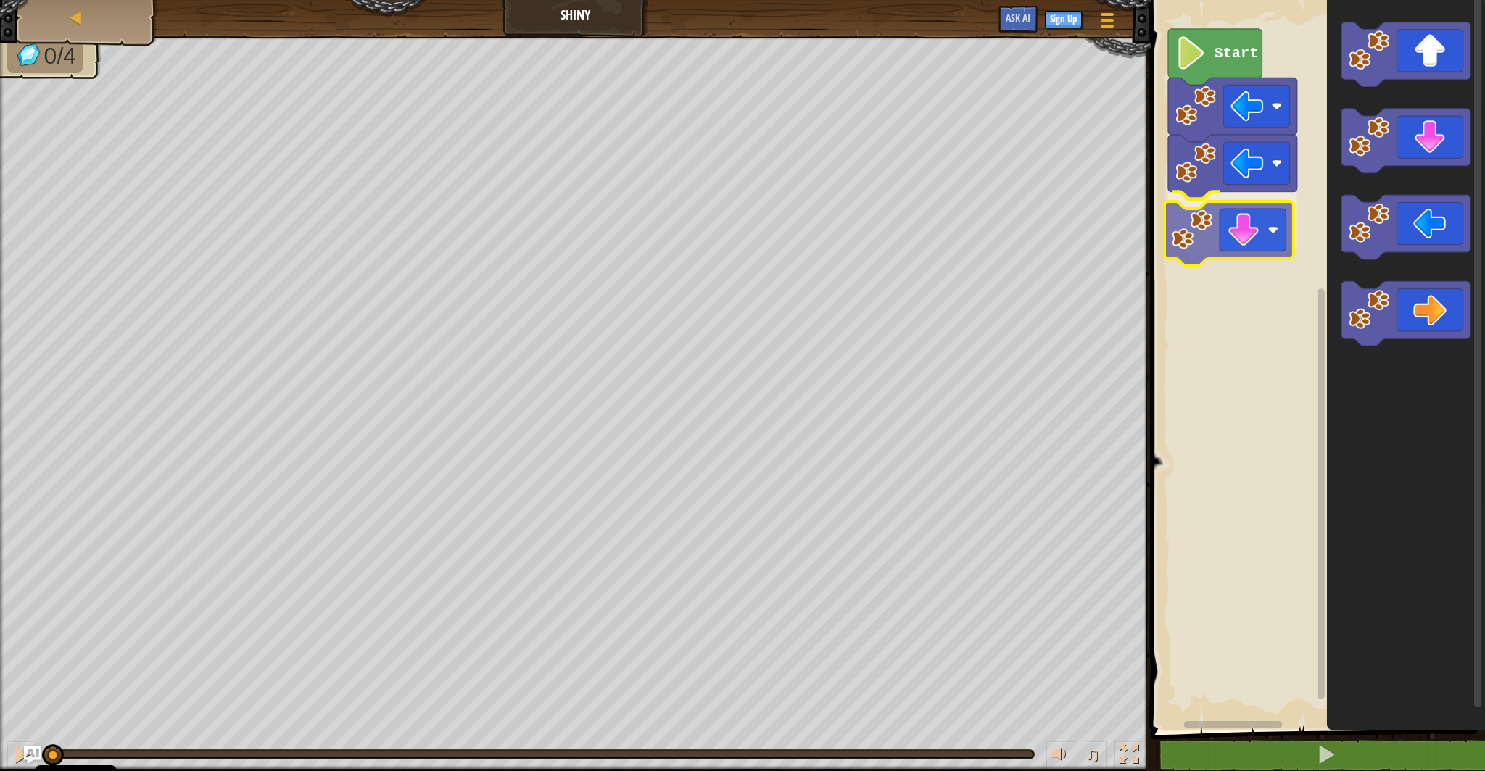
click at [1214, 234] on div "Start" at bounding box center [1315, 362] width 339 height 738
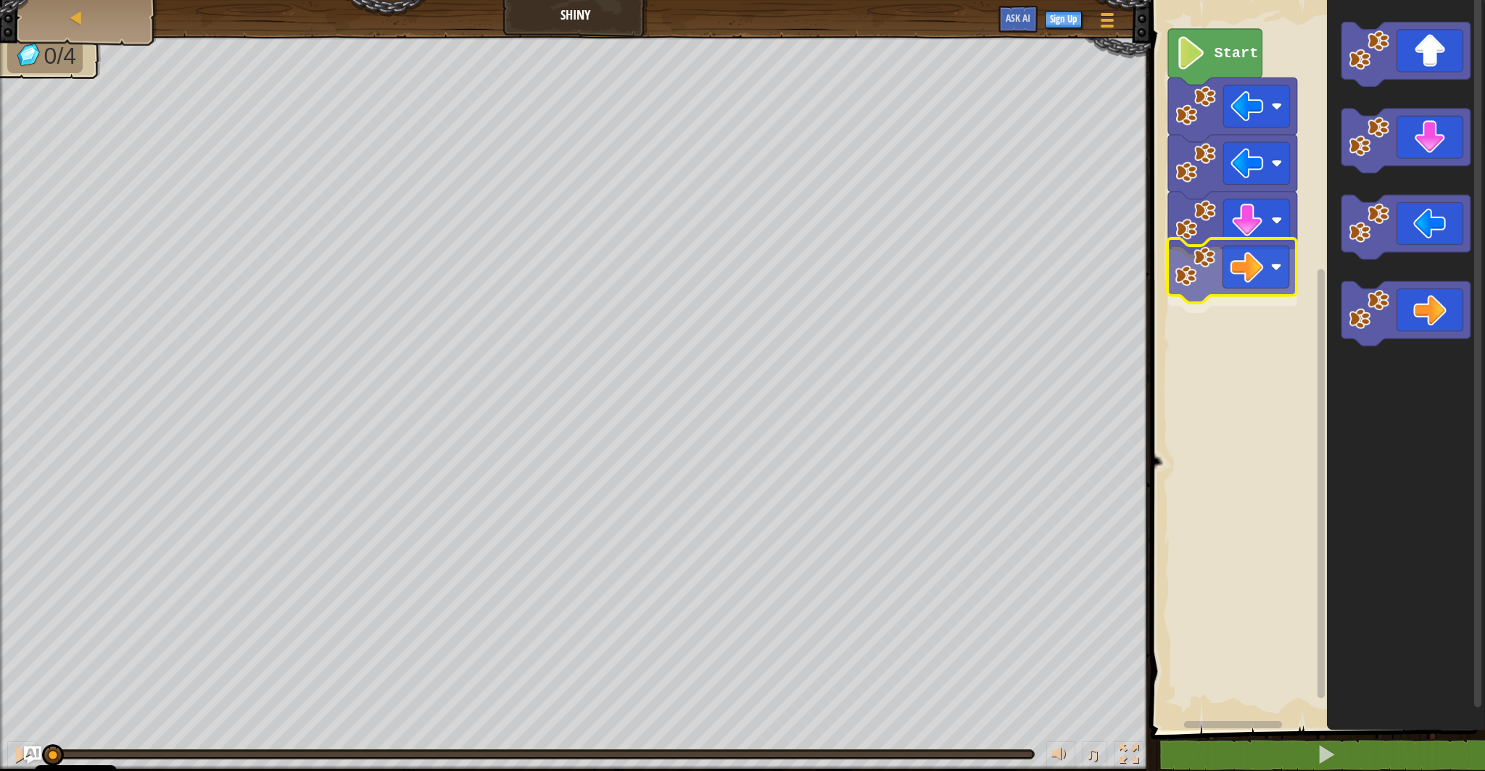
click at [1214, 277] on div "Start" at bounding box center [1315, 362] width 339 height 738
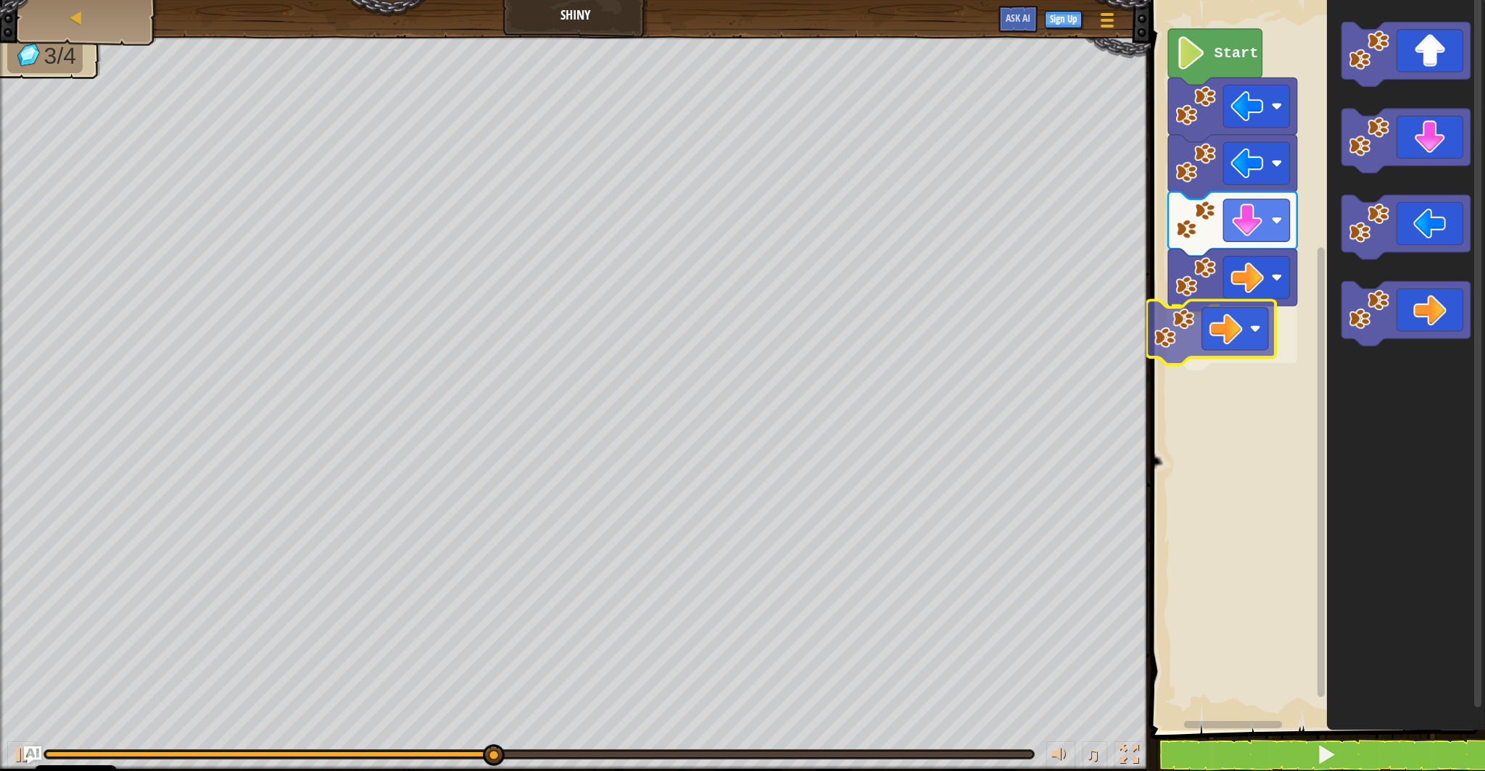
click at [1214, 336] on div "Start" at bounding box center [1315, 362] width 339 height 738
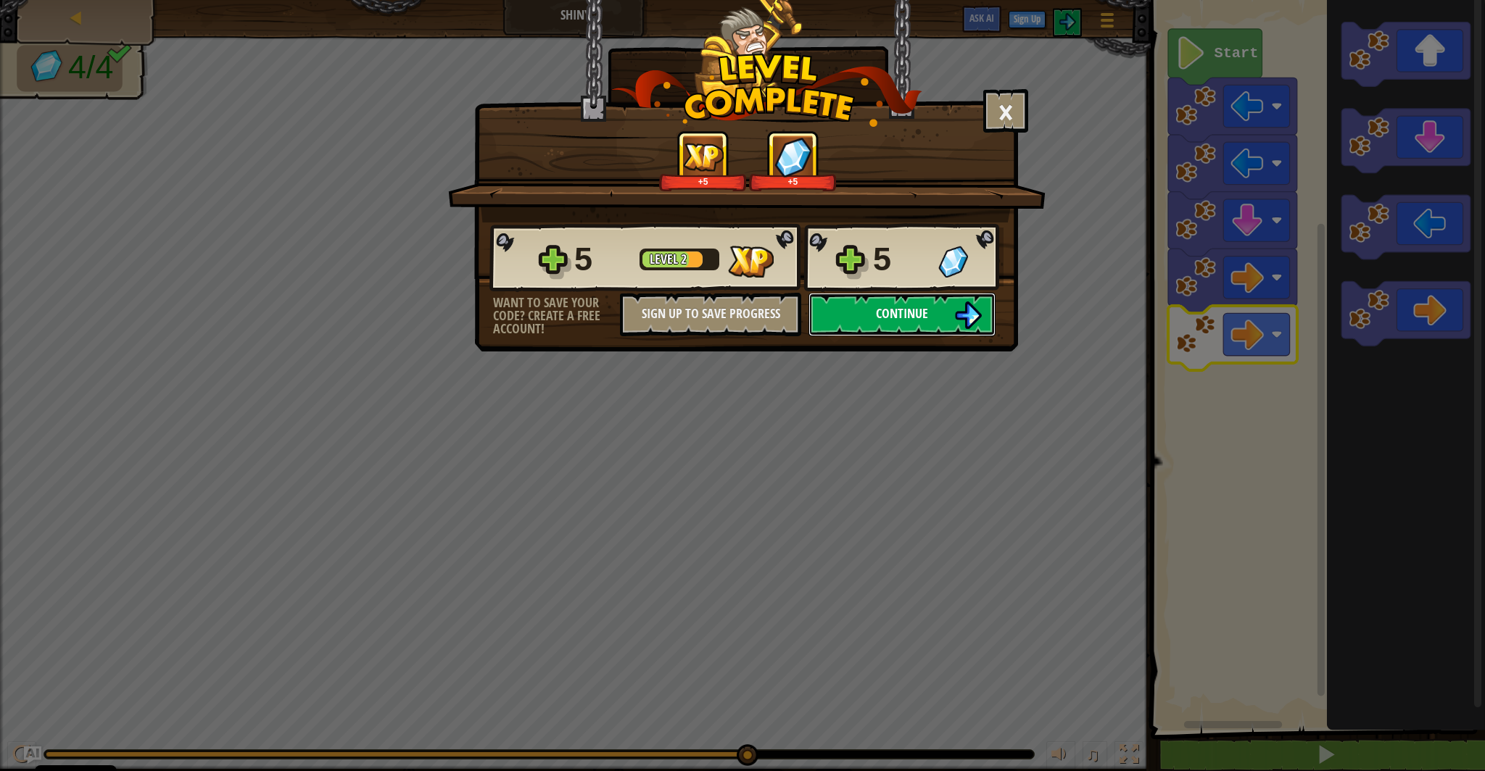
click at [924, 323] on span "Continue" at bounding box center [902, 313] width 52 height 18
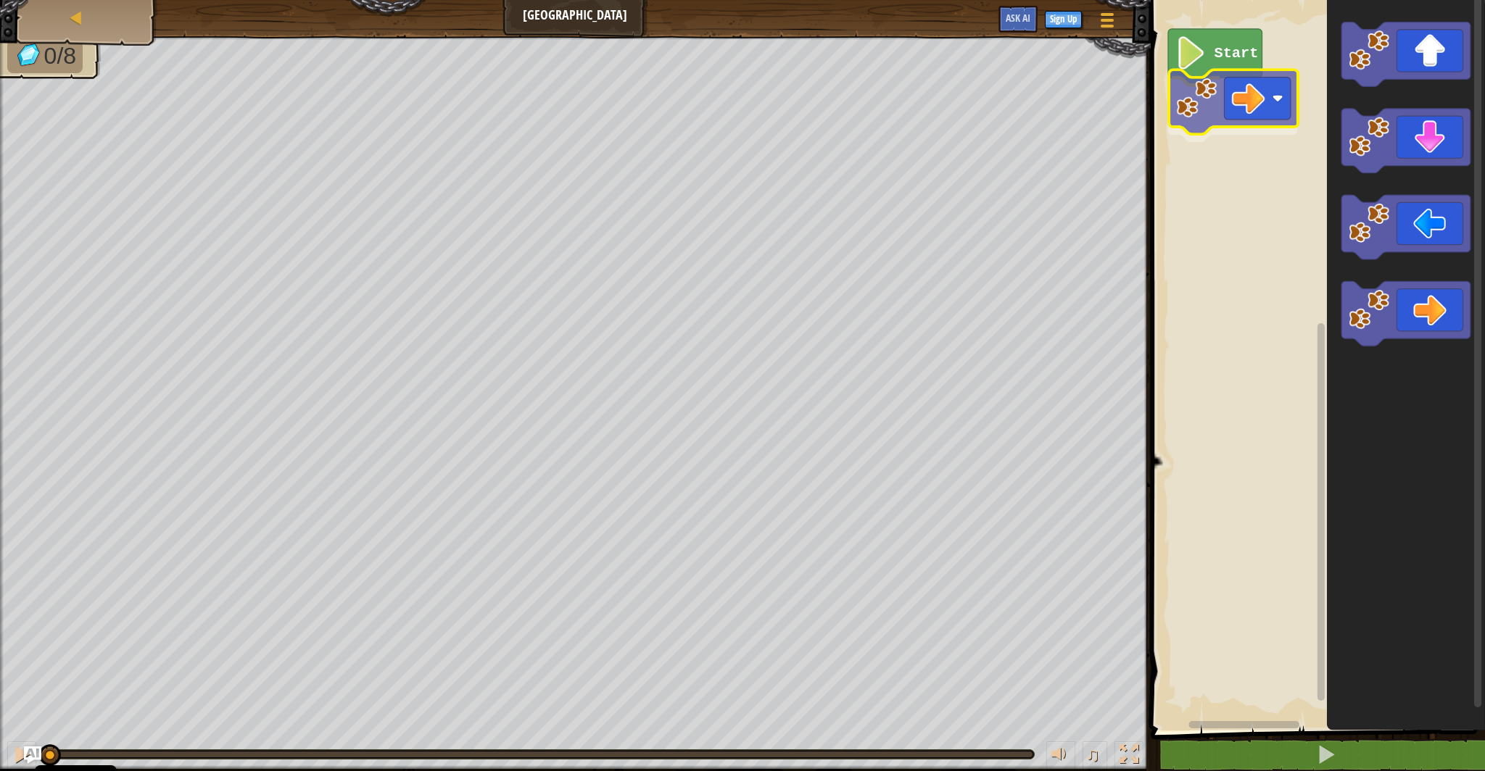
click at [1237, 88] on div "Start" at bounding box center [1315, 362] width 339 height 738
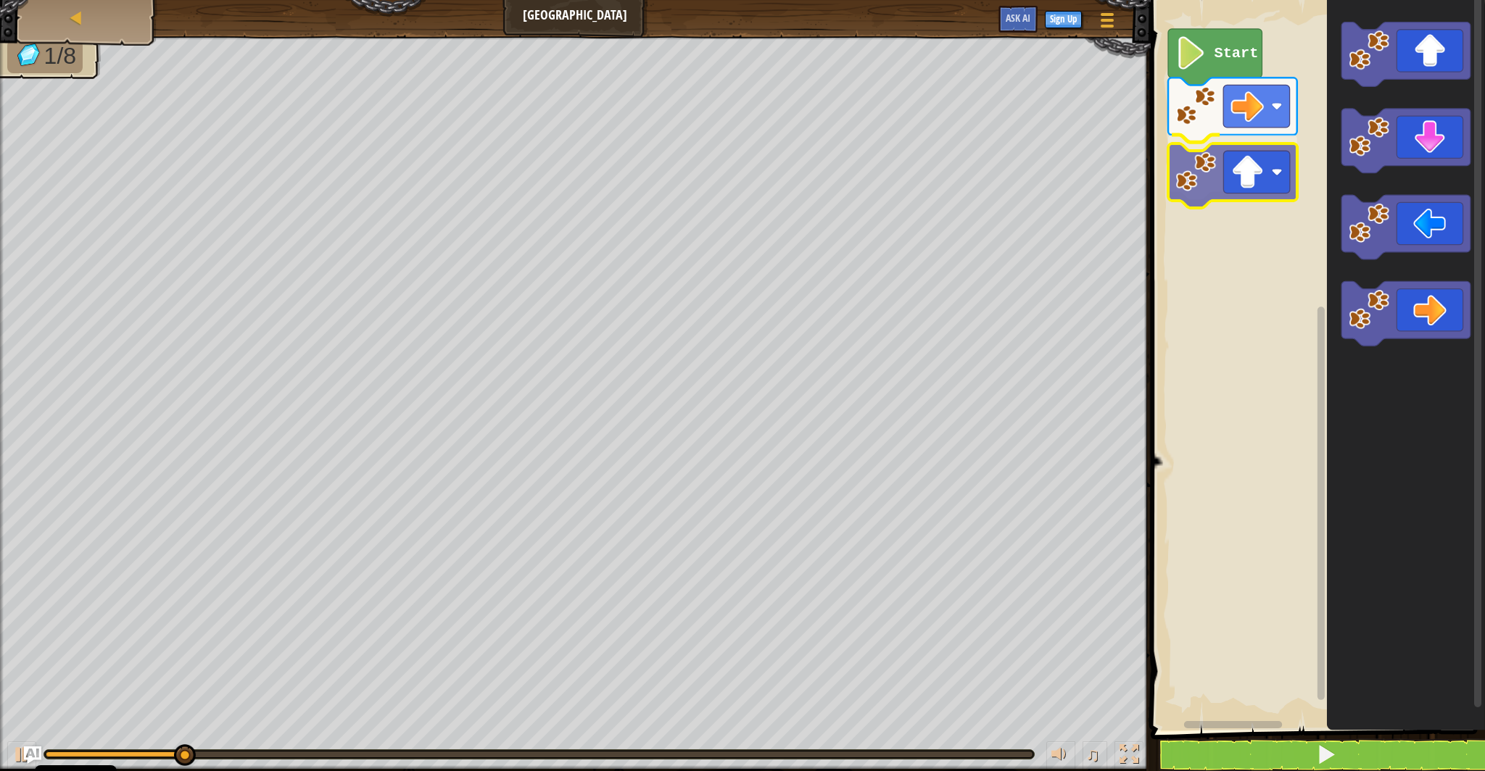
click at [1245, 167] on div "Start" at bounding box center [1315, 362] width 339 height 738
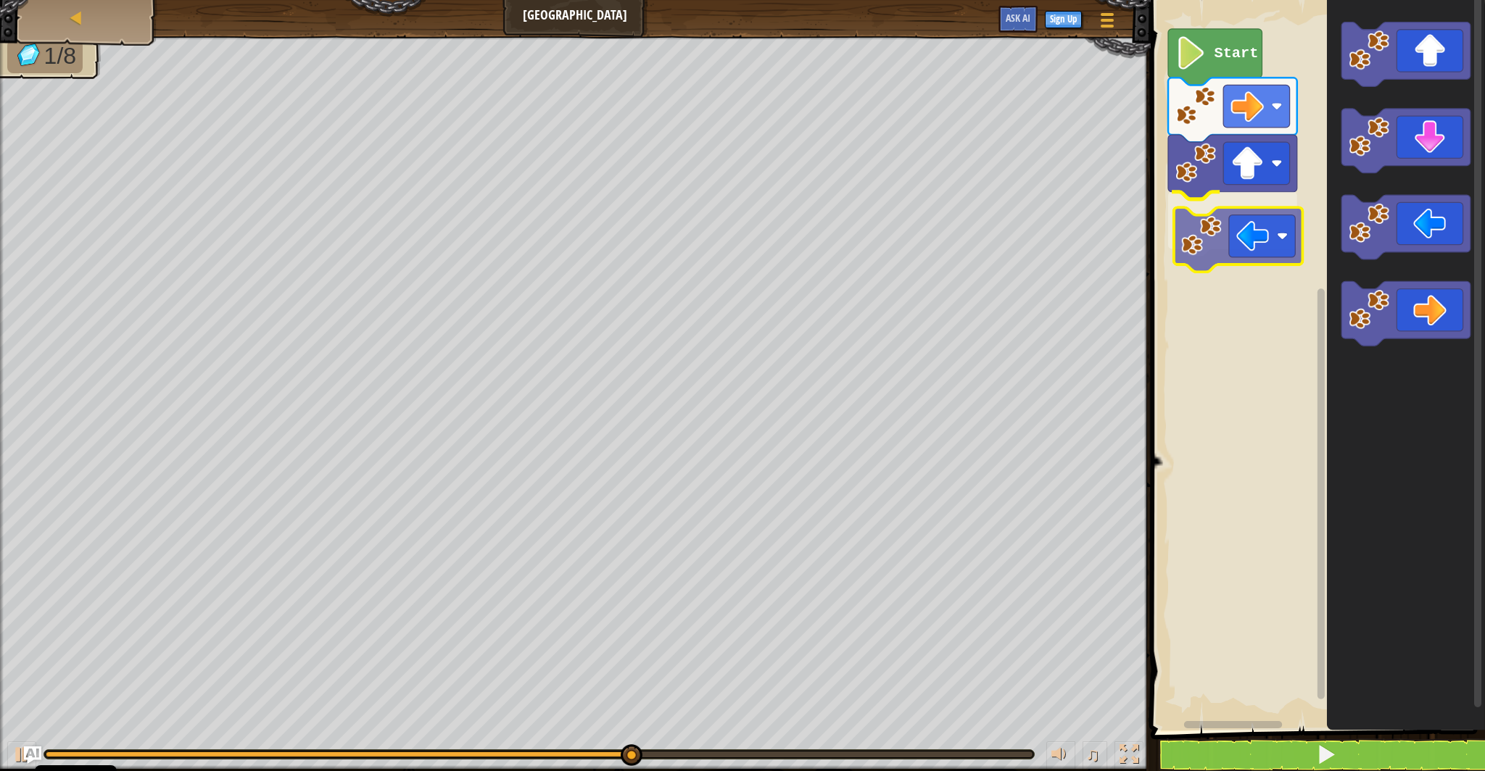
click at [1218, 242] on div "Start" at bounding box center [1315, 362] width 339 height 738
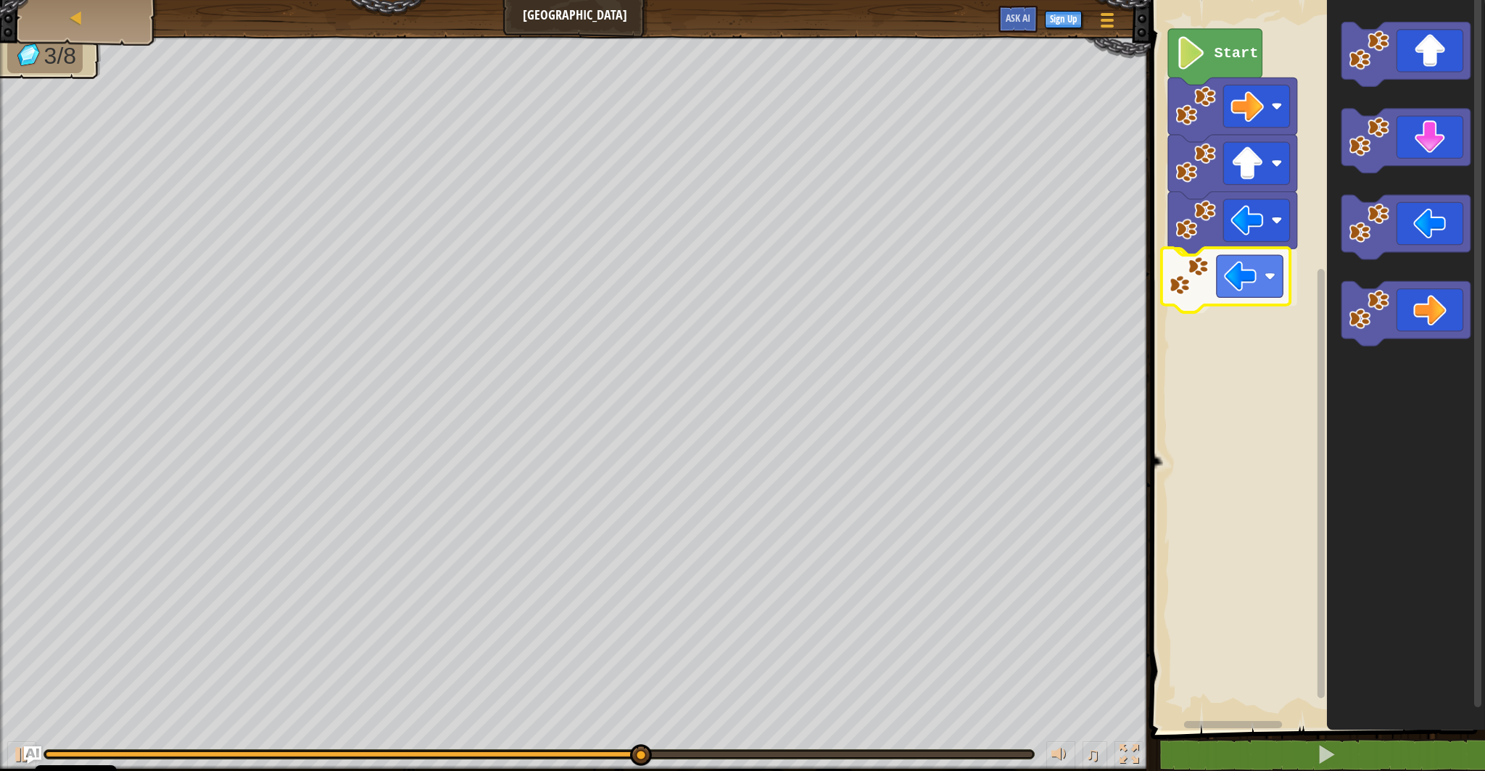
click at [1250, 288] on div "Start" at bounding box center [1315, 362] width 339 height 738
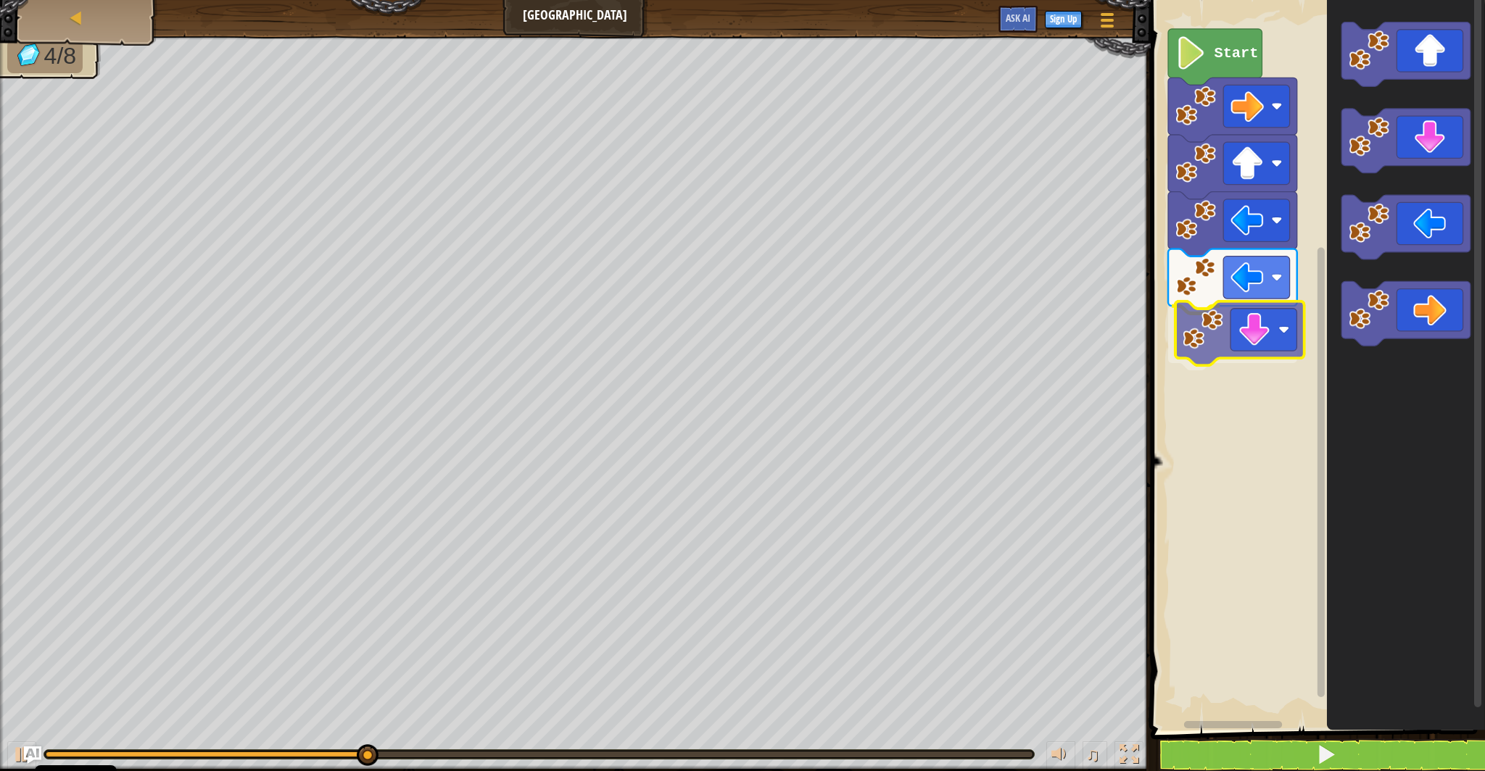
click at [1245, 344] on div "Start" at bounding box center [1315, 362] width 339 height 738
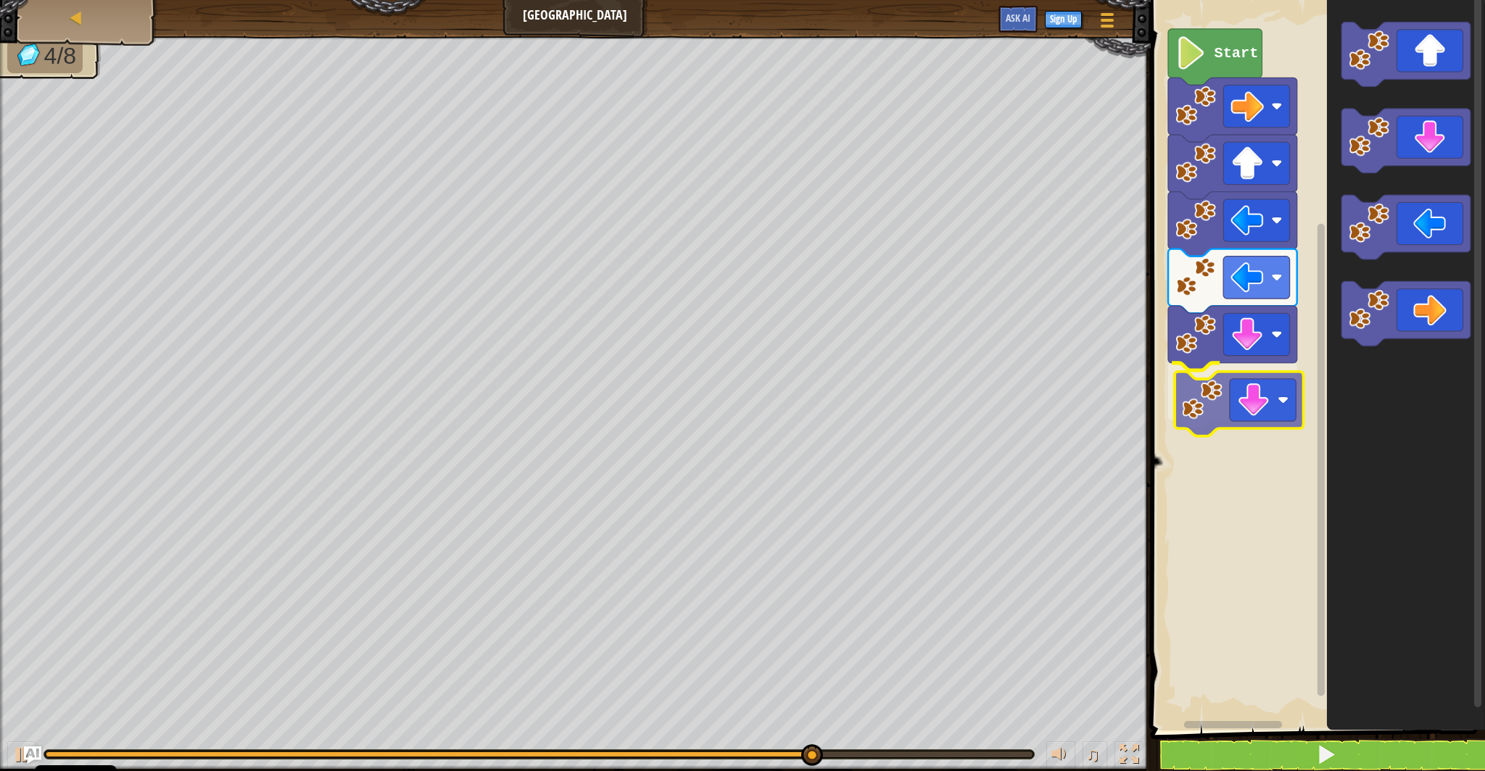
click at [1226, 418] on div "Start" at bounding box center [1315, 362] width 339 height 738
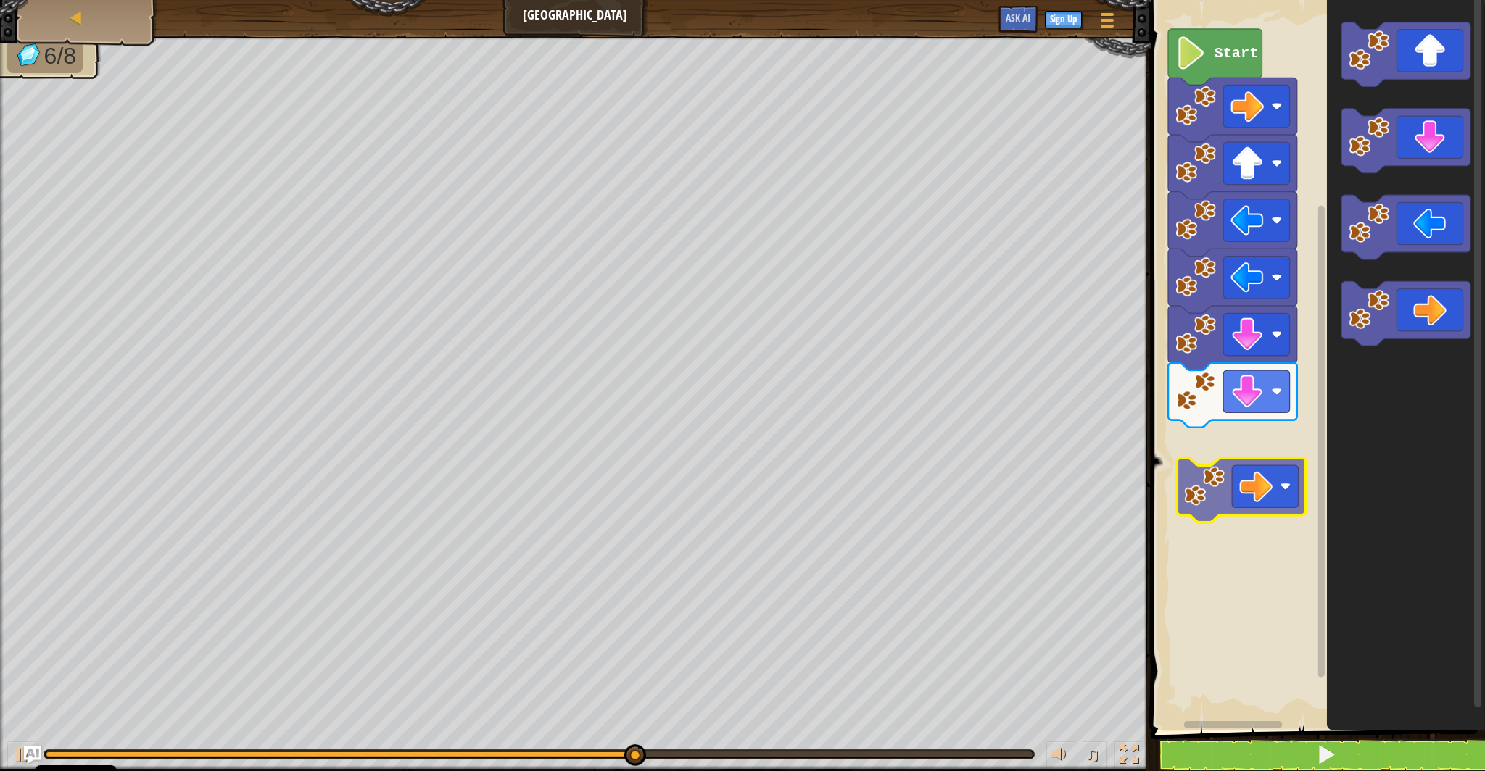
click at [1235, 476] on div "Start" at bounding box center [1315, 362] width 339 height 738
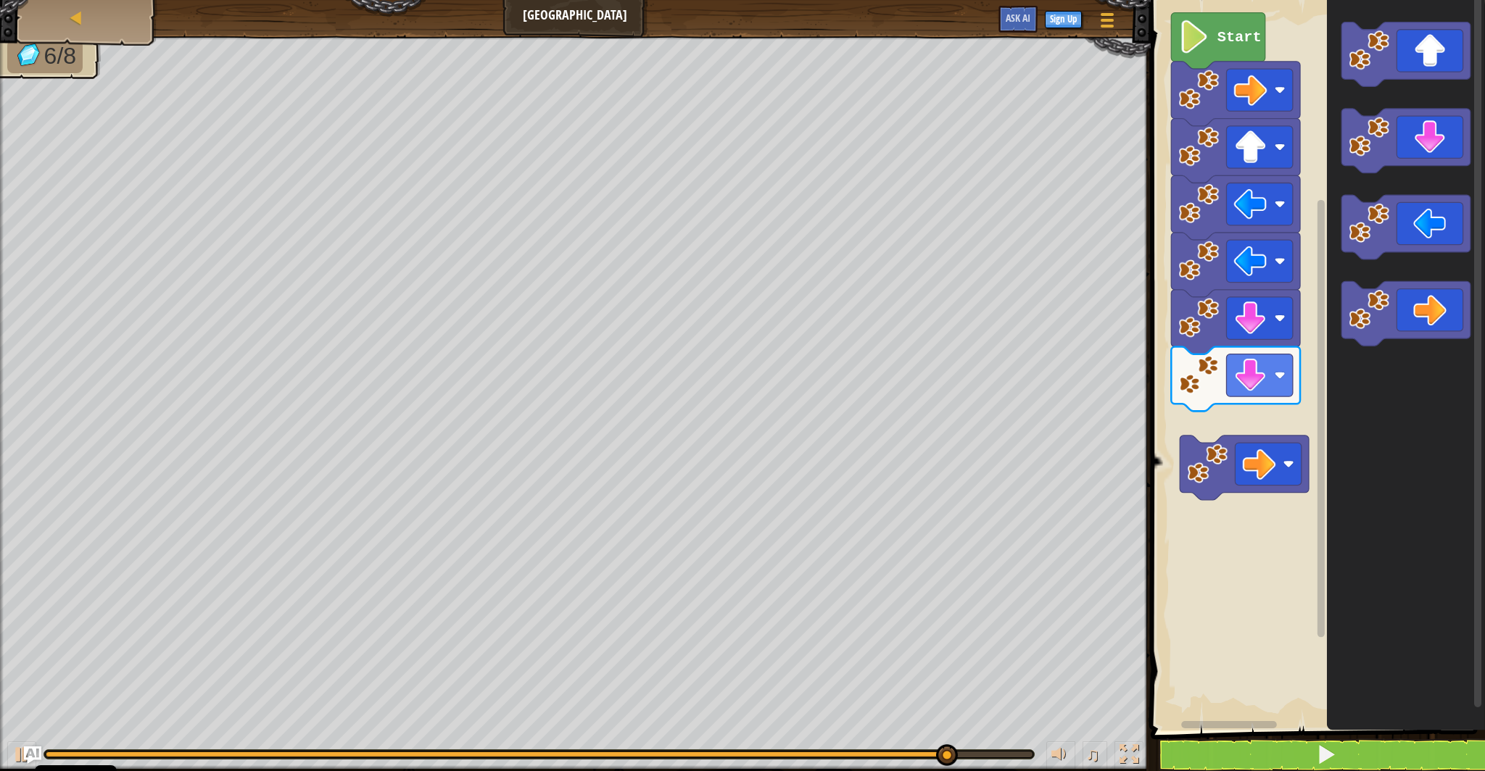
click at [1244, 418] on rect "Blockly Workspace" at bounding box center [1315, 362] width 339 height 738
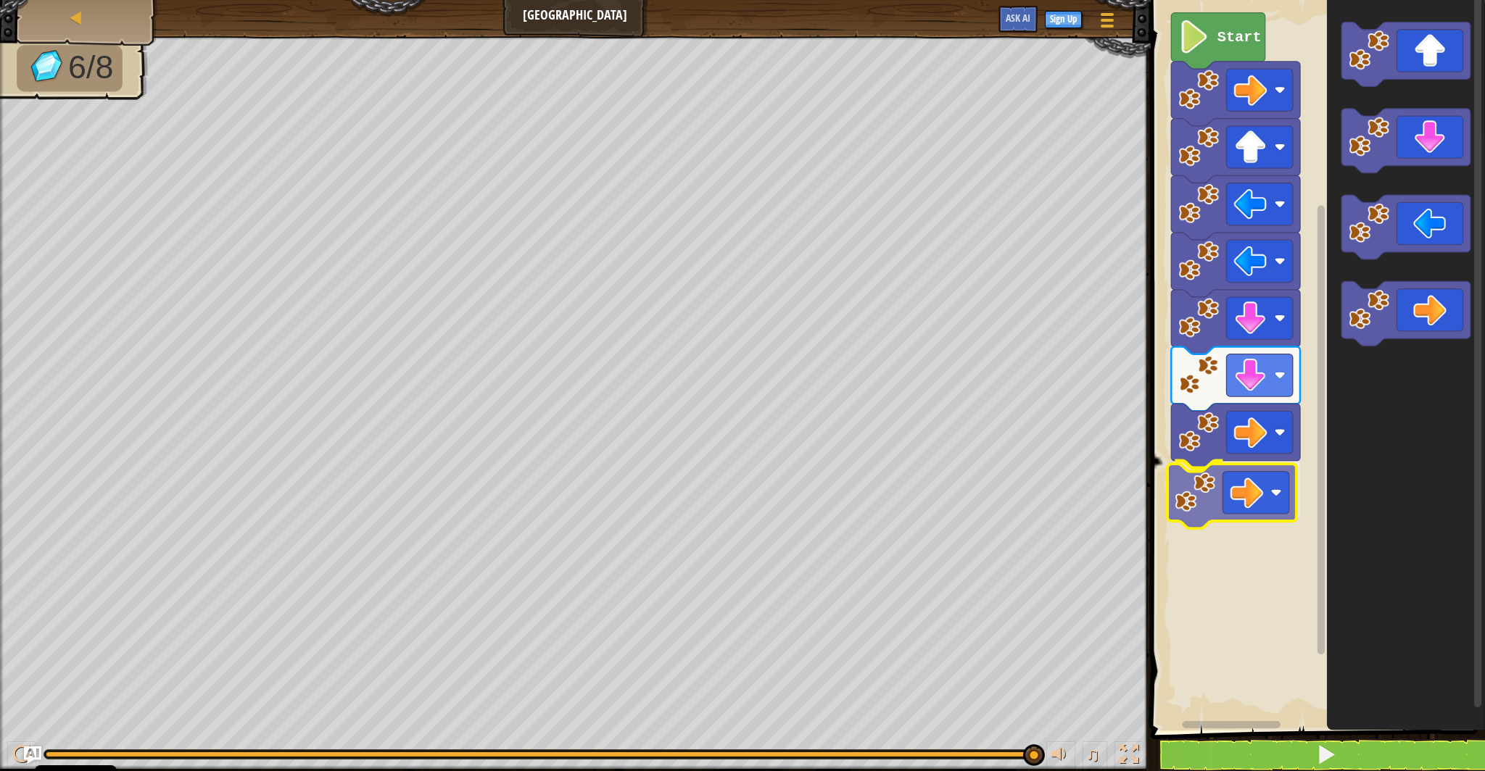
click at [1216, 491] on div "Start" at bounding box center [1315, 362] width 339 height 738
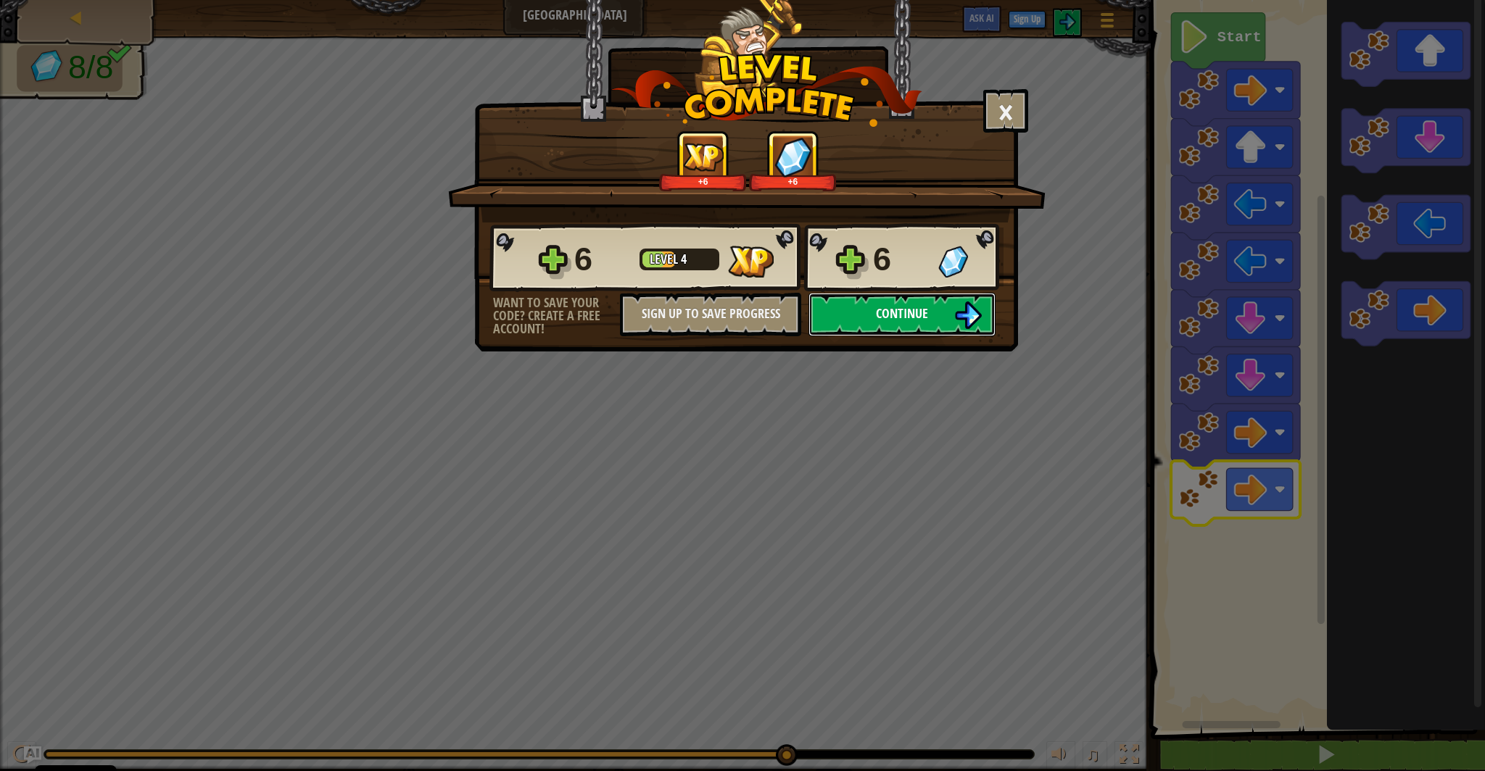
click at [895, 336] on button "Continue" at bounding box center [901, 314] width 187 height 43
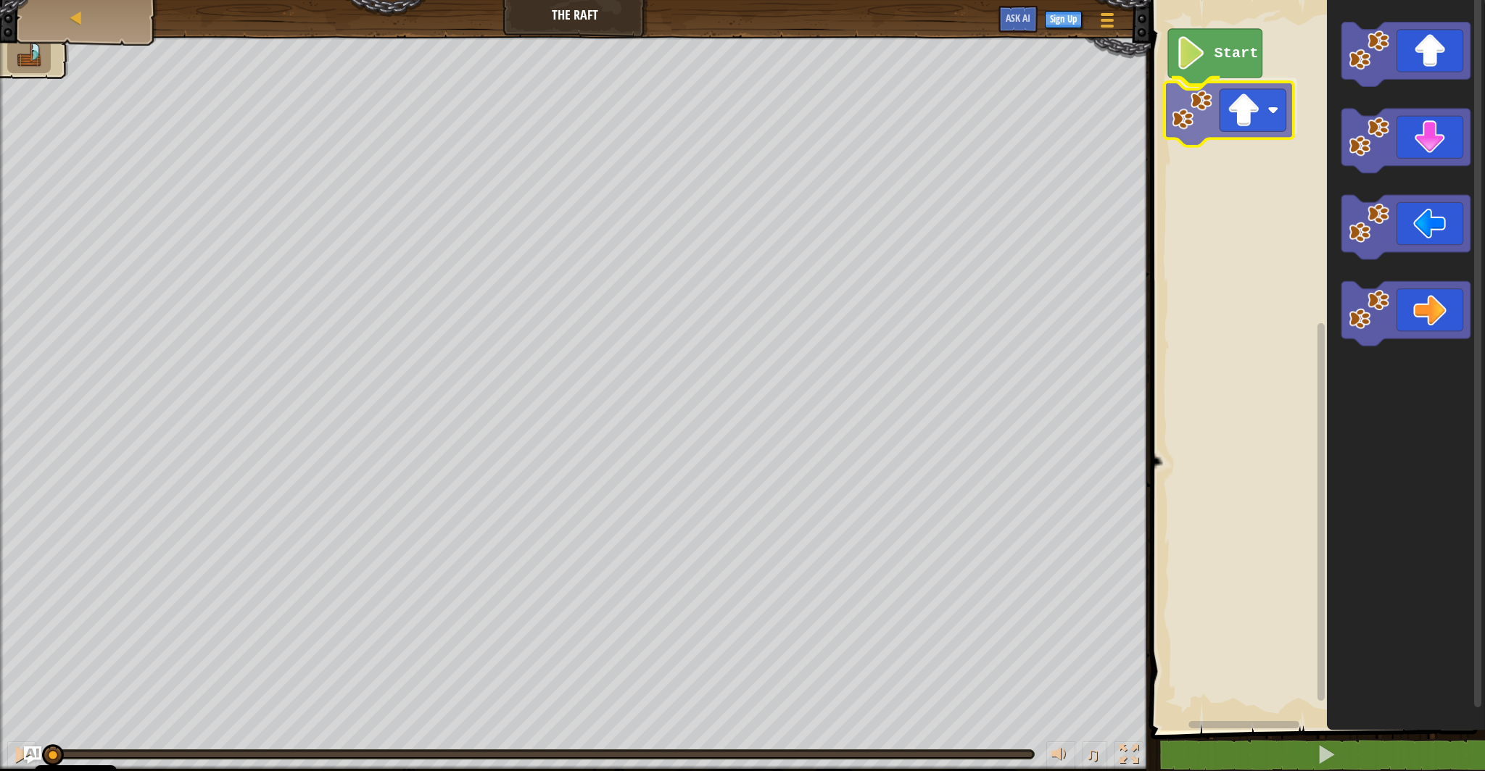
click at [1274, 112] on div "Start" at bounding box center [1315, 362] width 339 height 738
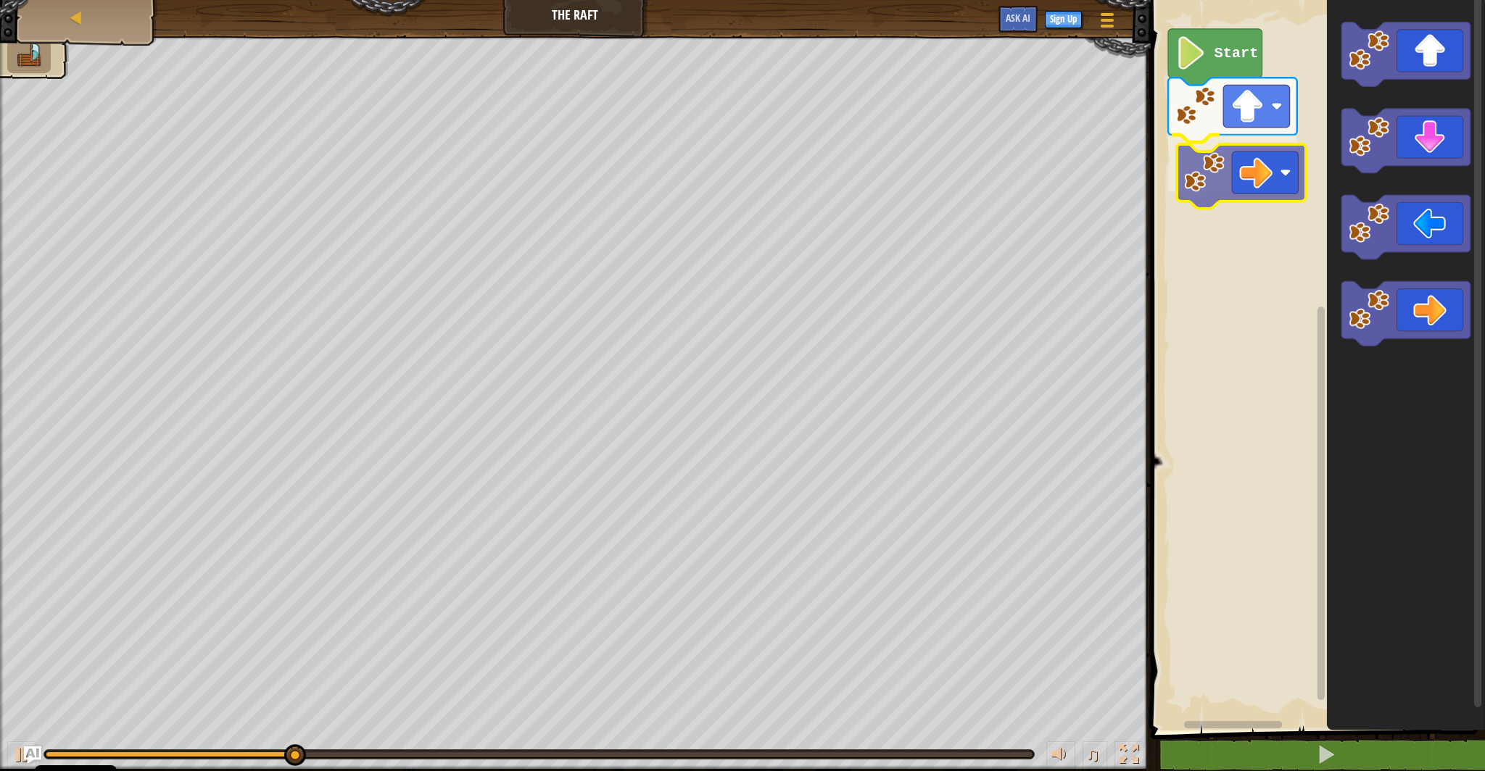
click at [1243, 153] on div "Start" at bounding box center [1315, 362] width 339 height 738
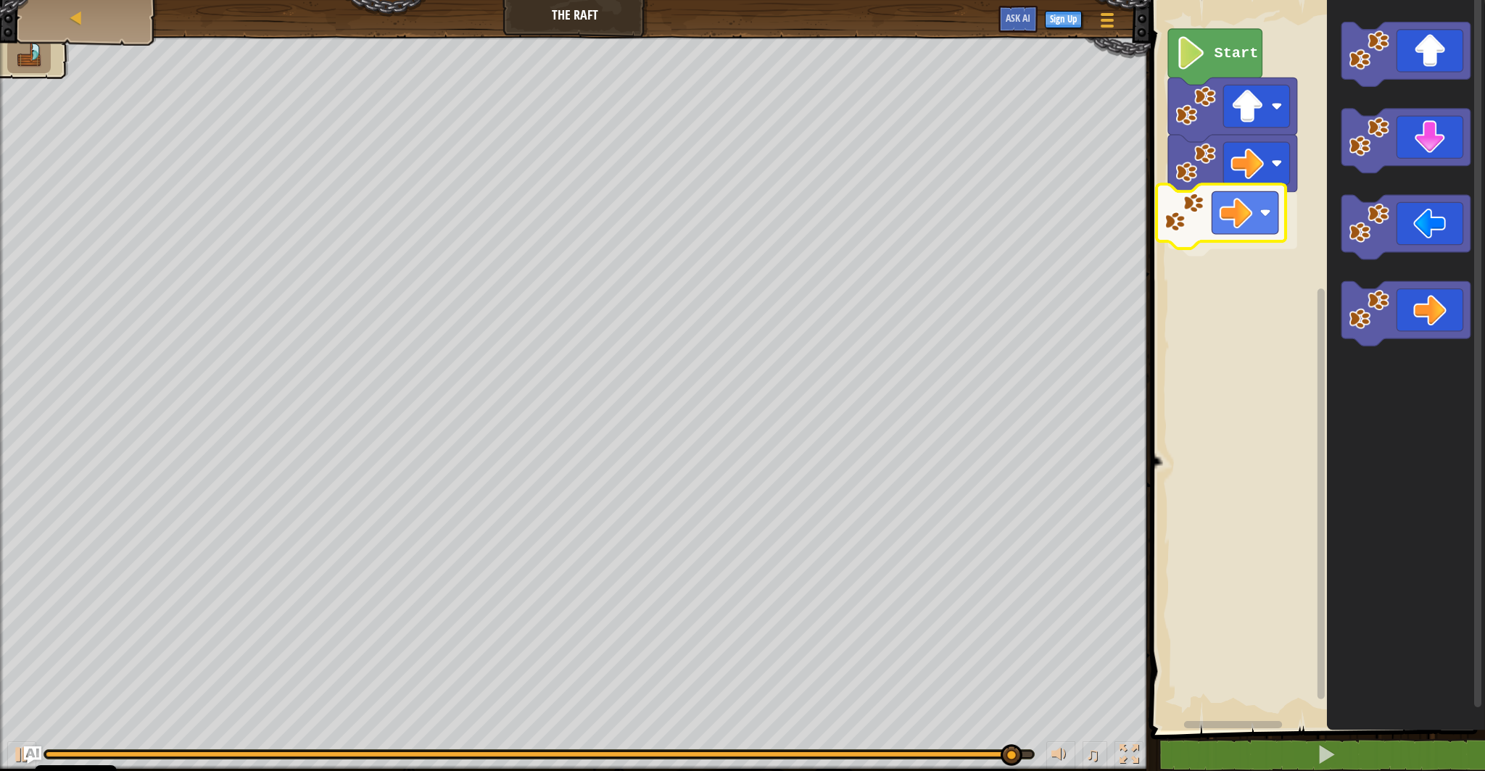
click at [1253, 219] on div "Start" at bounding box center [1315, 362] width 339 height 738
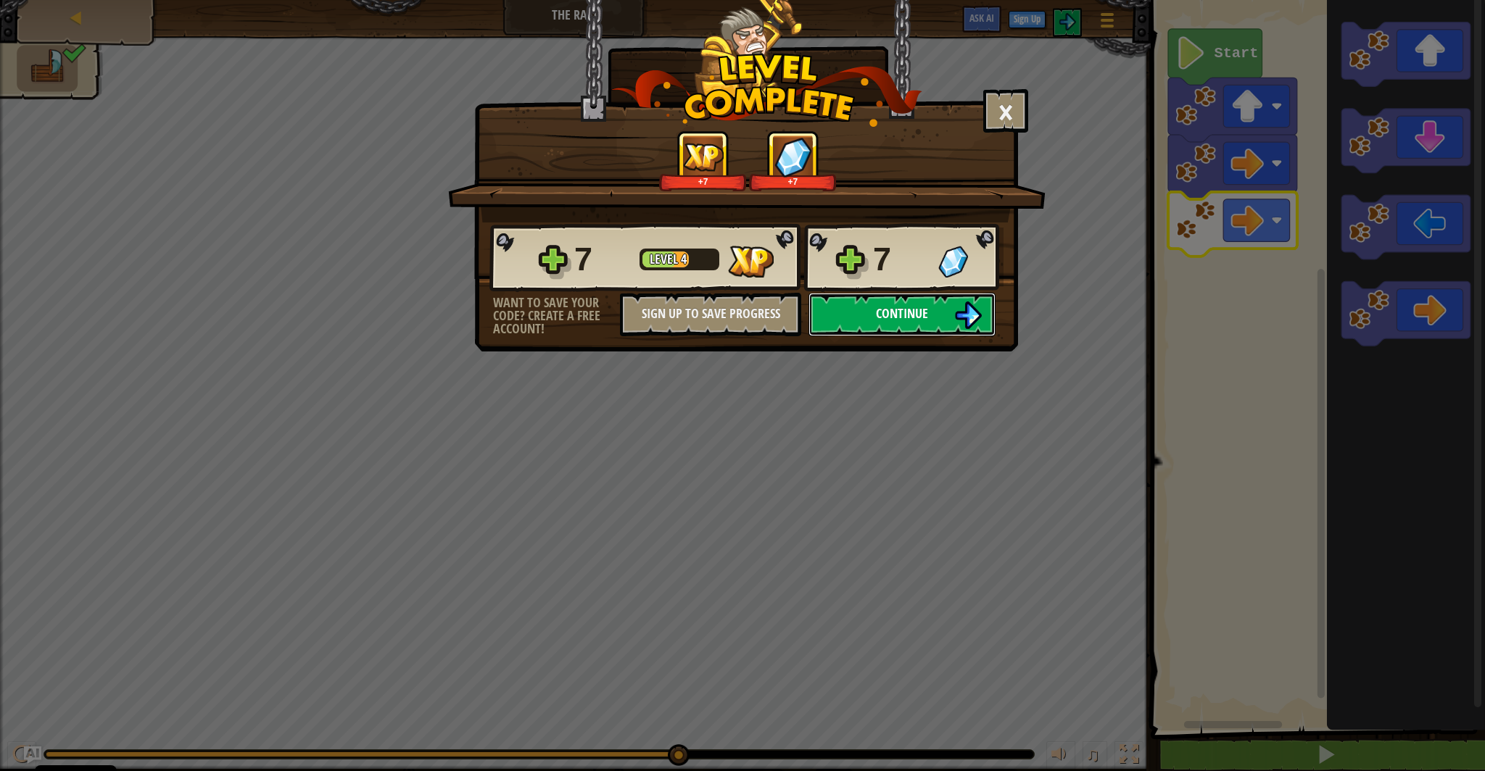
click at [975, 329] on img at bounding box center [968, 316] width 28 height 28
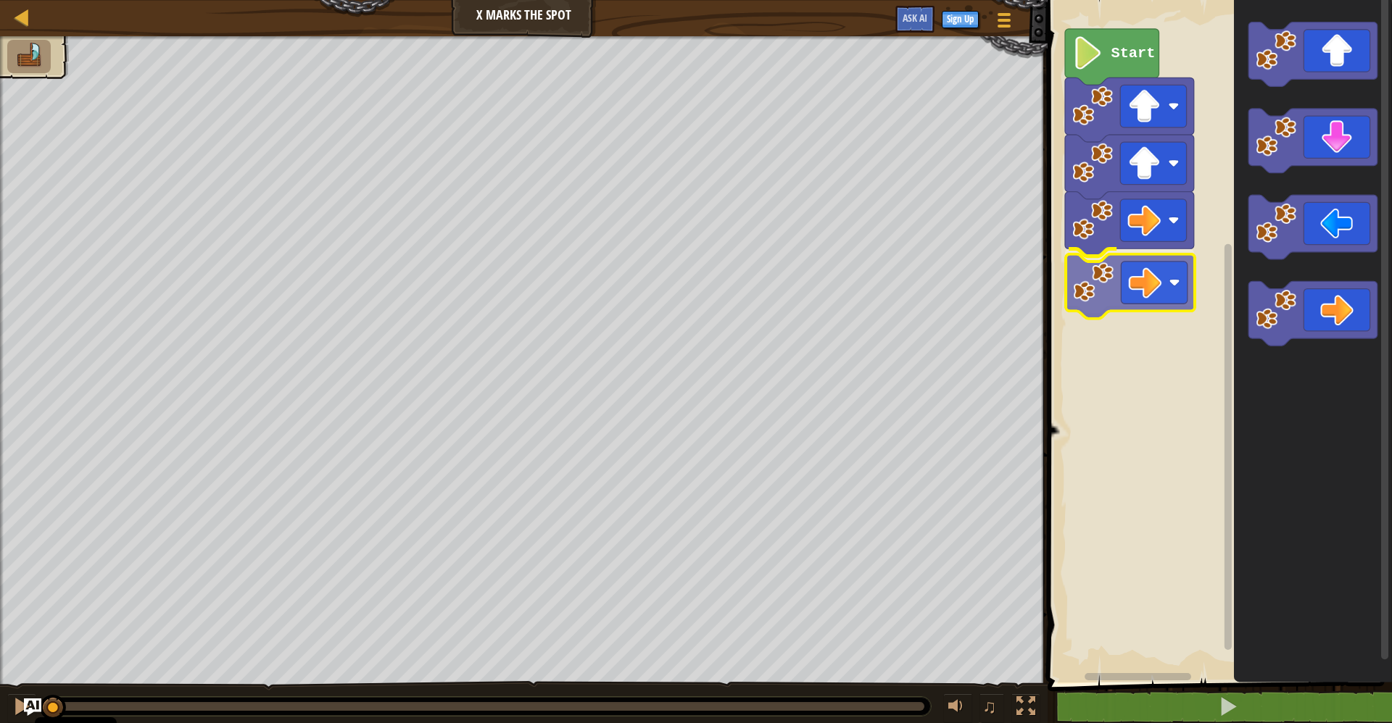
click at [1129, 278] on div "Start" at bounding box center [1217, 338] width 349 height 690
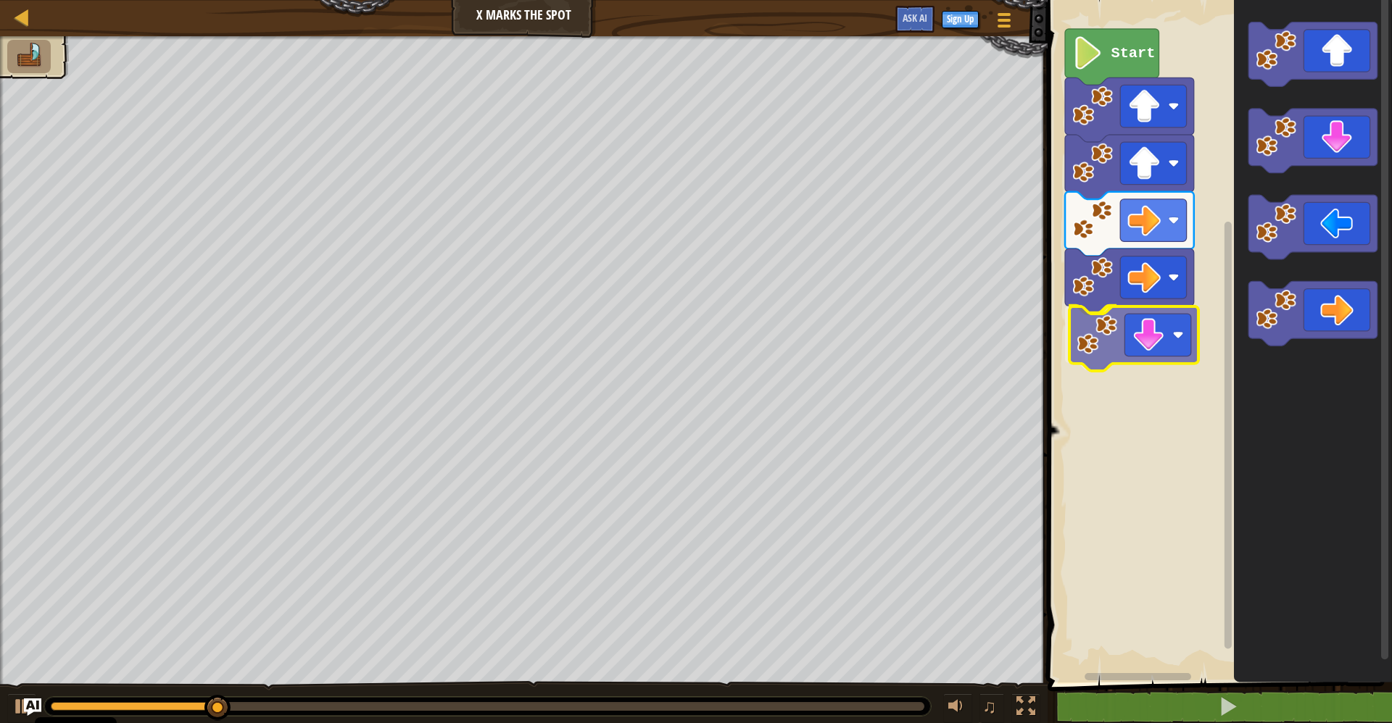
click at [1143, 338] on div "Start" at bounding box center [1217, 338] width 349 height 690
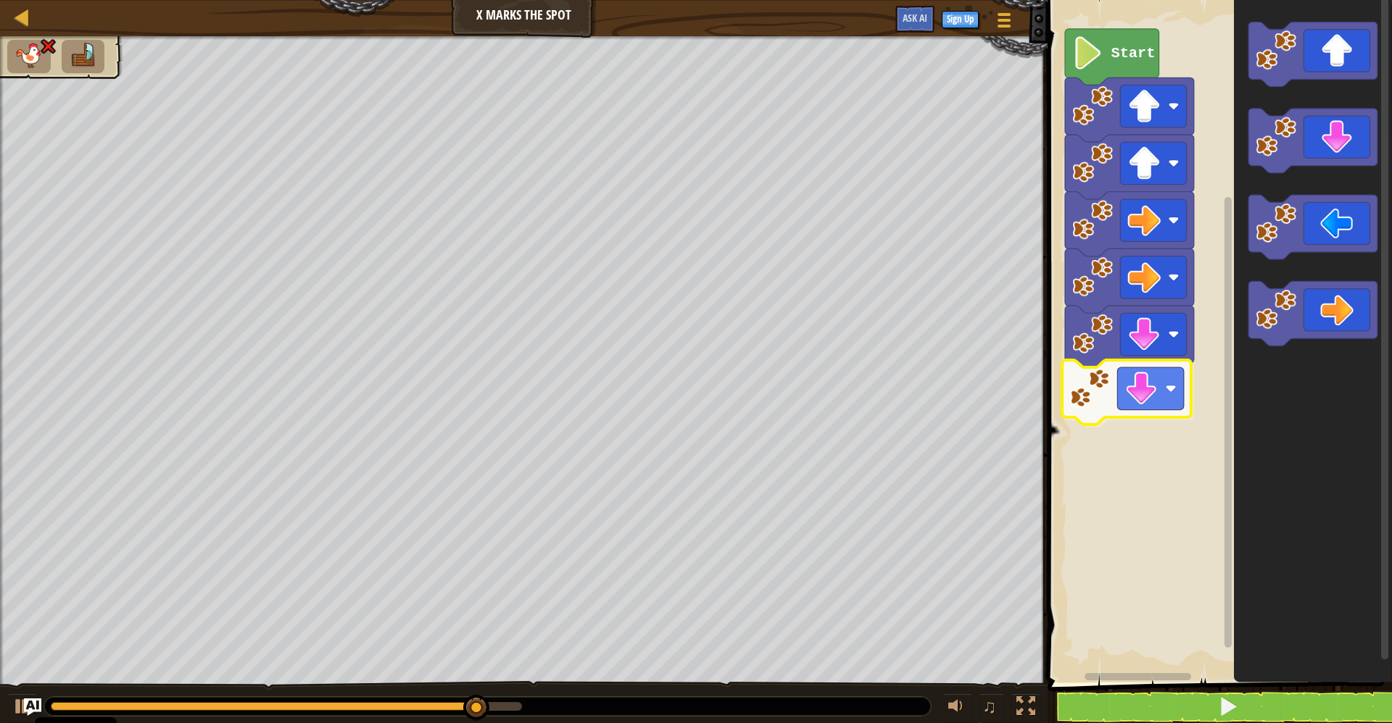
click at [1128, 407] on div "Start" at bounding box center [1217, 338] width 349 height 690
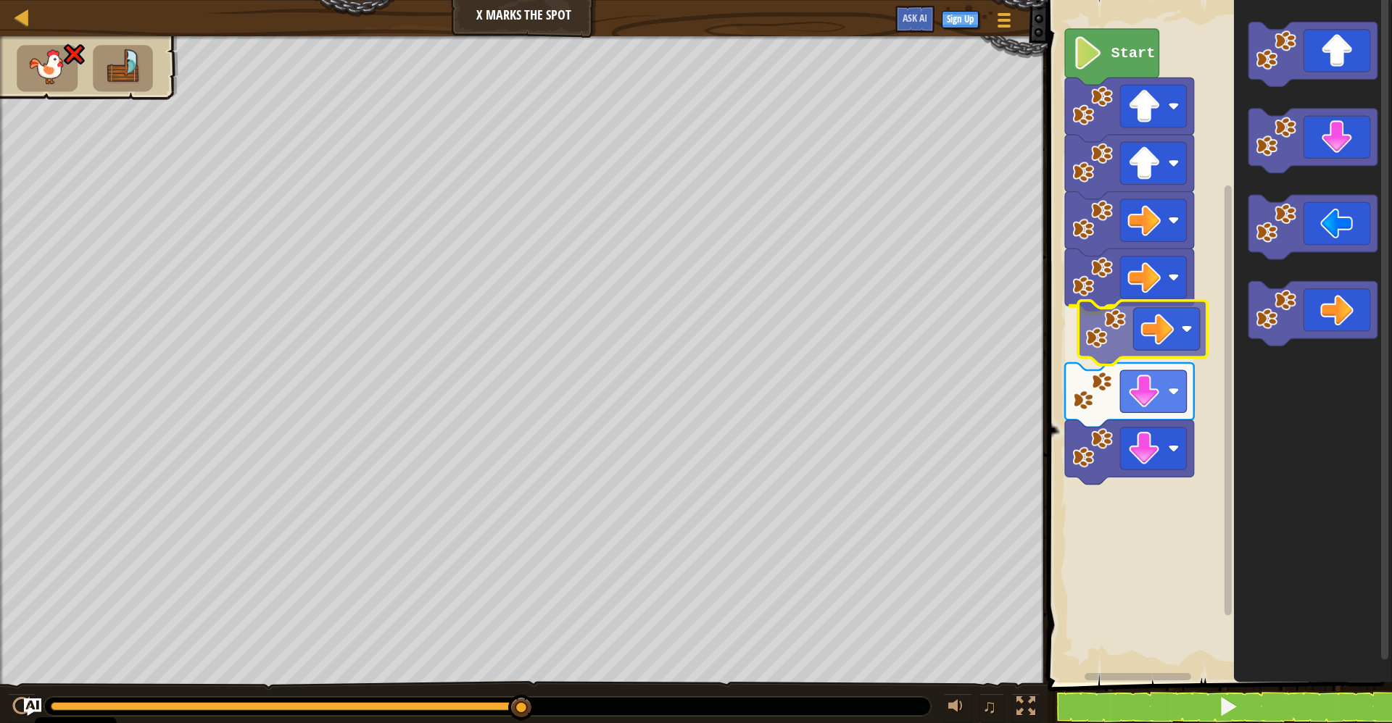
click at [1127, 339] on div "Start" at bounding box center [1217, 338] width 349 height 690
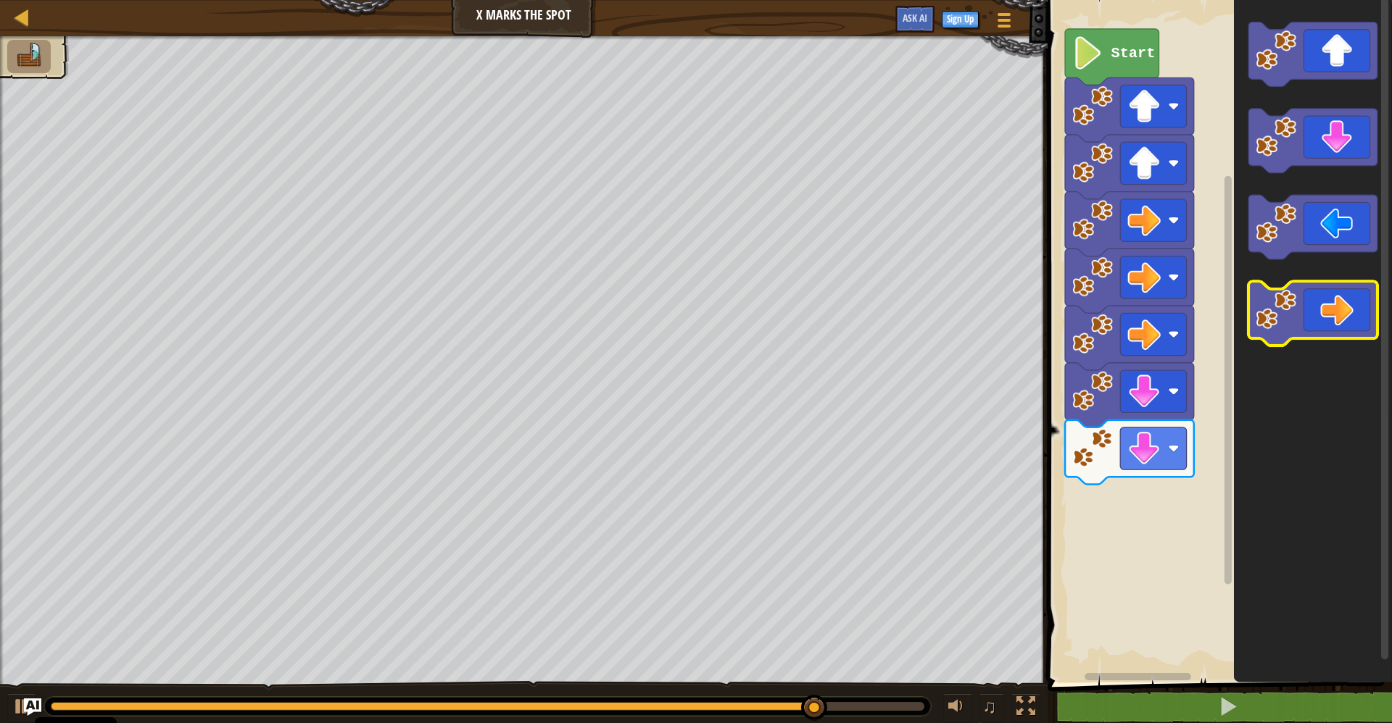
click at [1296, 278] on icon "Blockly Workspace" at bounding box center [1312, 338] width 158 height 690
click at [1343, 195] on icon "Blockly Workspace" at bounding box center [1312, 227] width 129 height 65
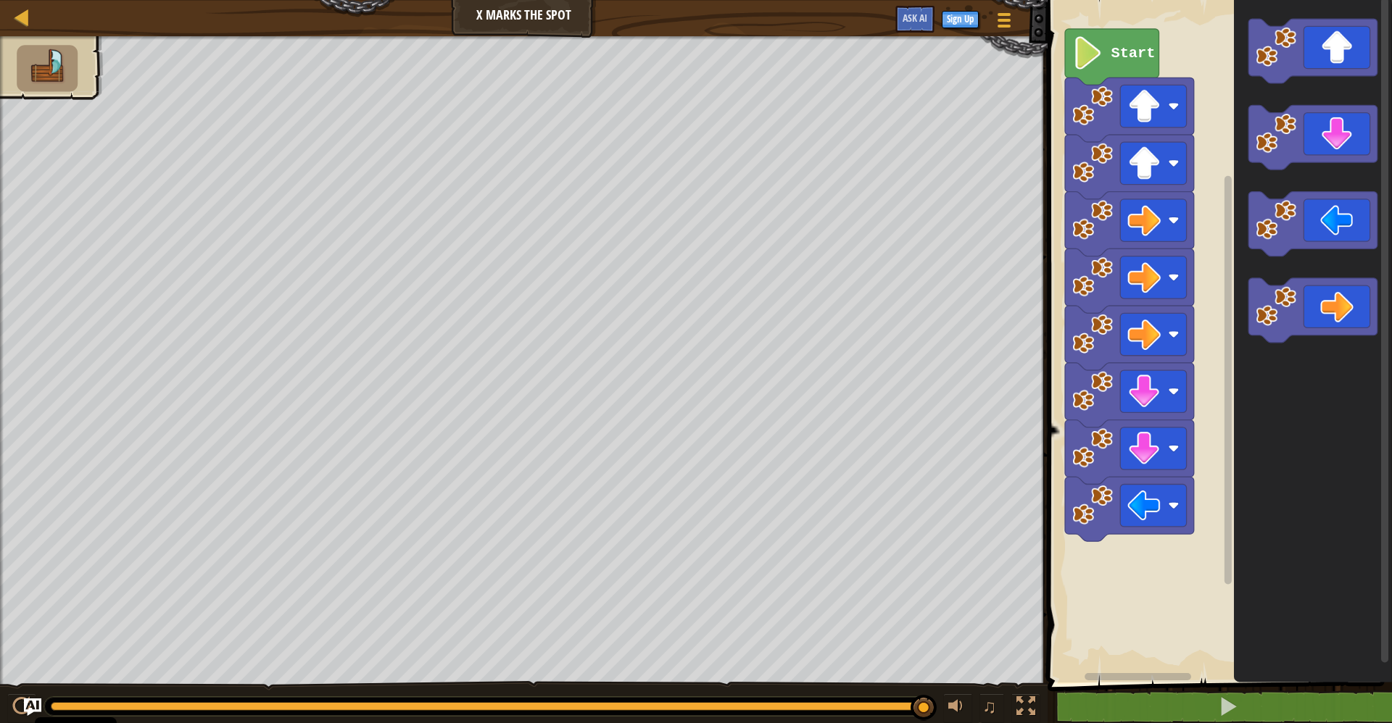
click at [1330, 195] on icon "Blockly Workspace" at bounding box center [1312, 224] width 129 height 65
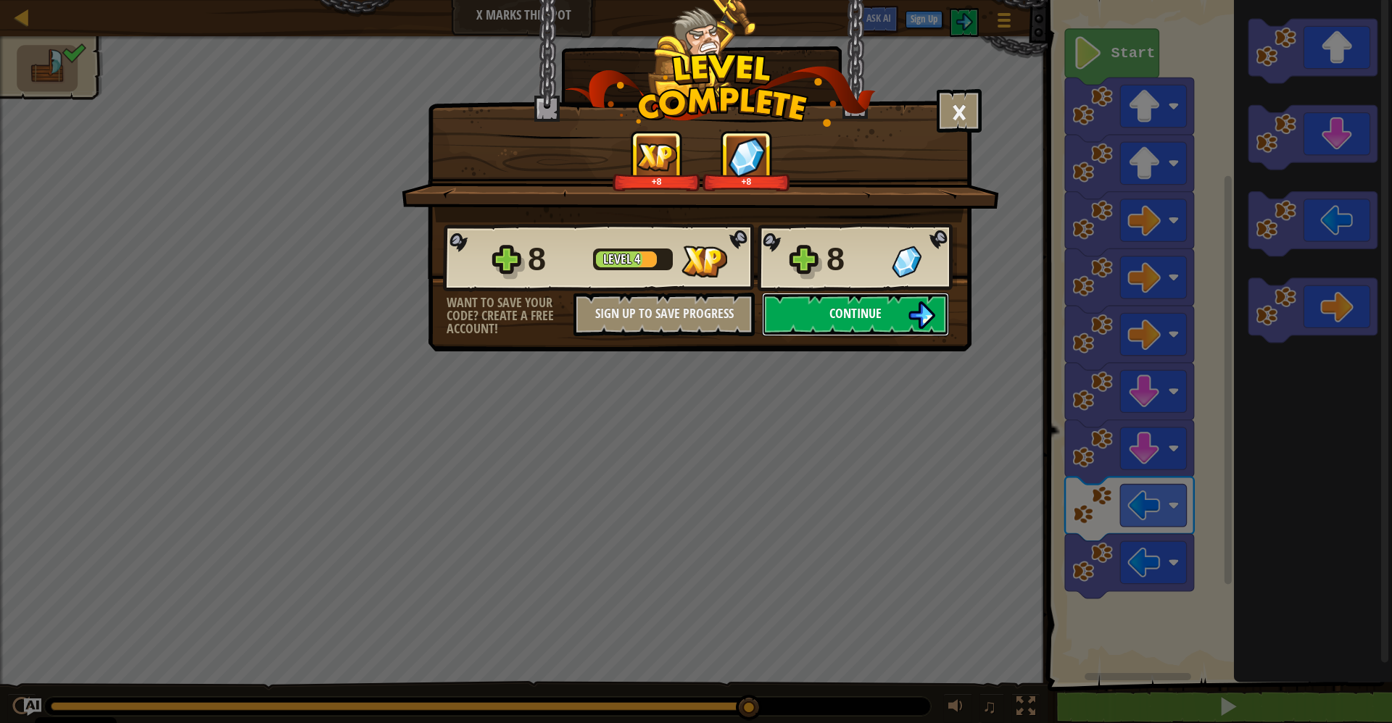
click at [925, 311] on img at bounding box center [922, 316] width 28 height 28
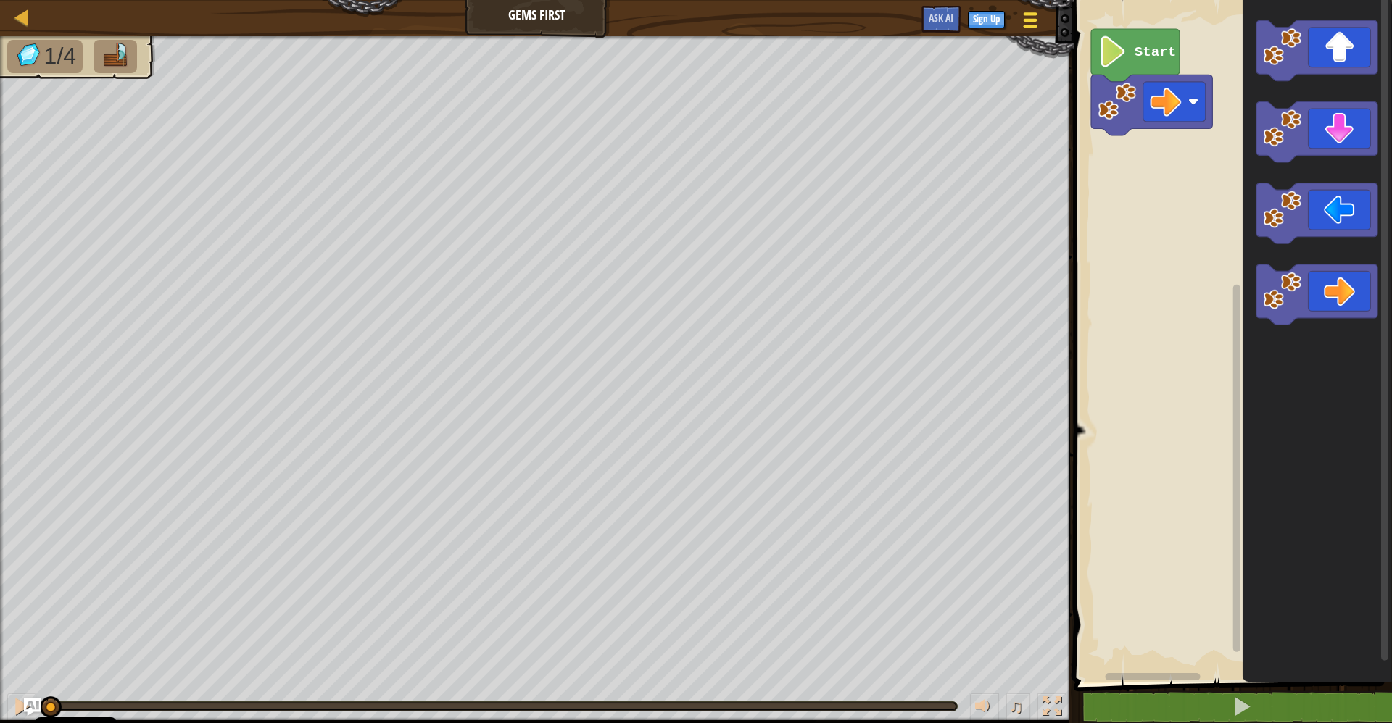
click at [1024, 22] on div at bounding box center [1030, 19] width 20 height 21
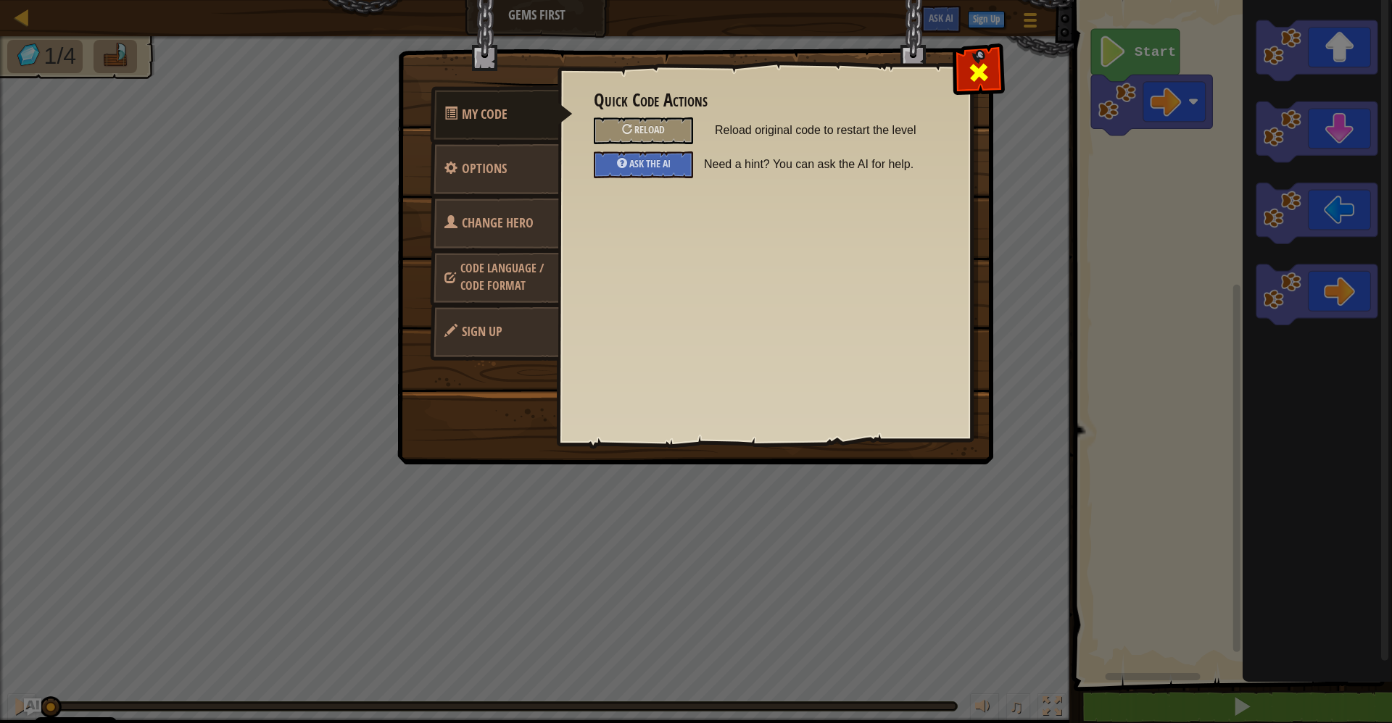
click at [971, 75] on span at bounding box center [978, 72] width 23 height 23
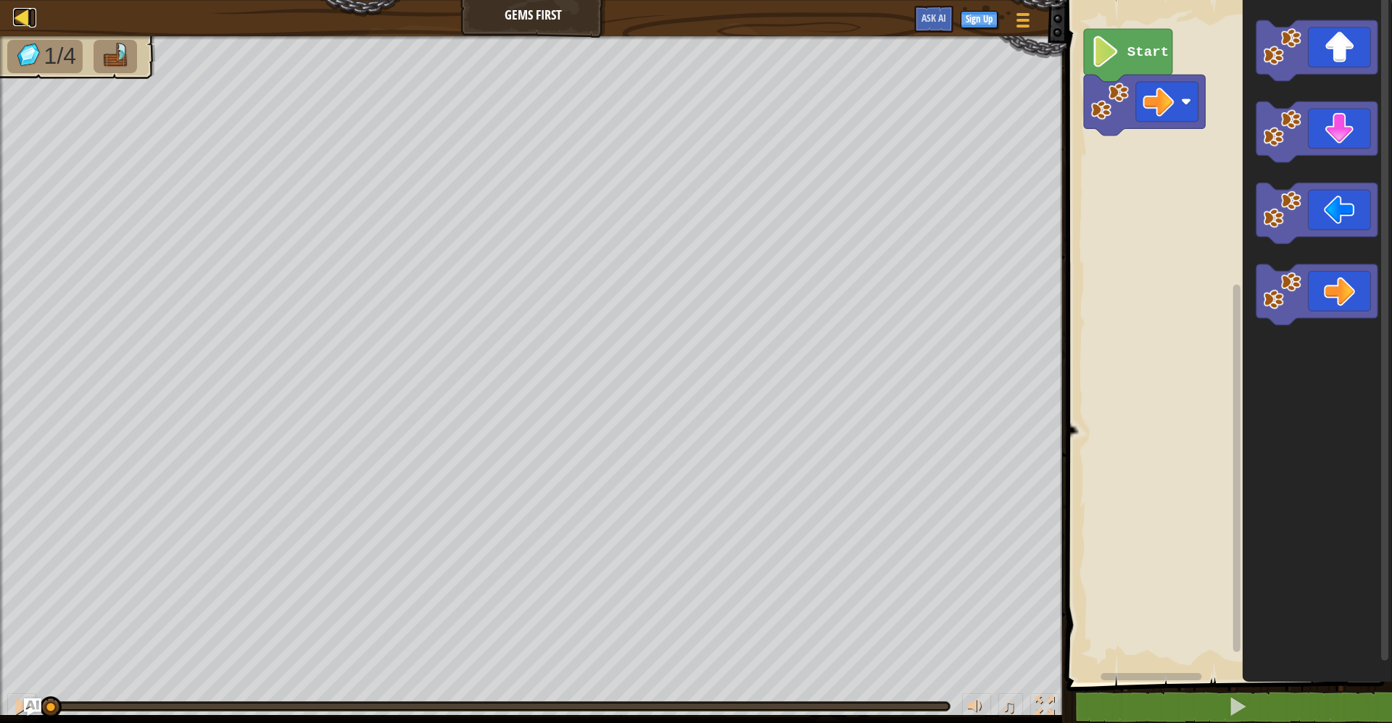
click at [21, 20] on div at bounding box center [22, 17] width 18 height 18
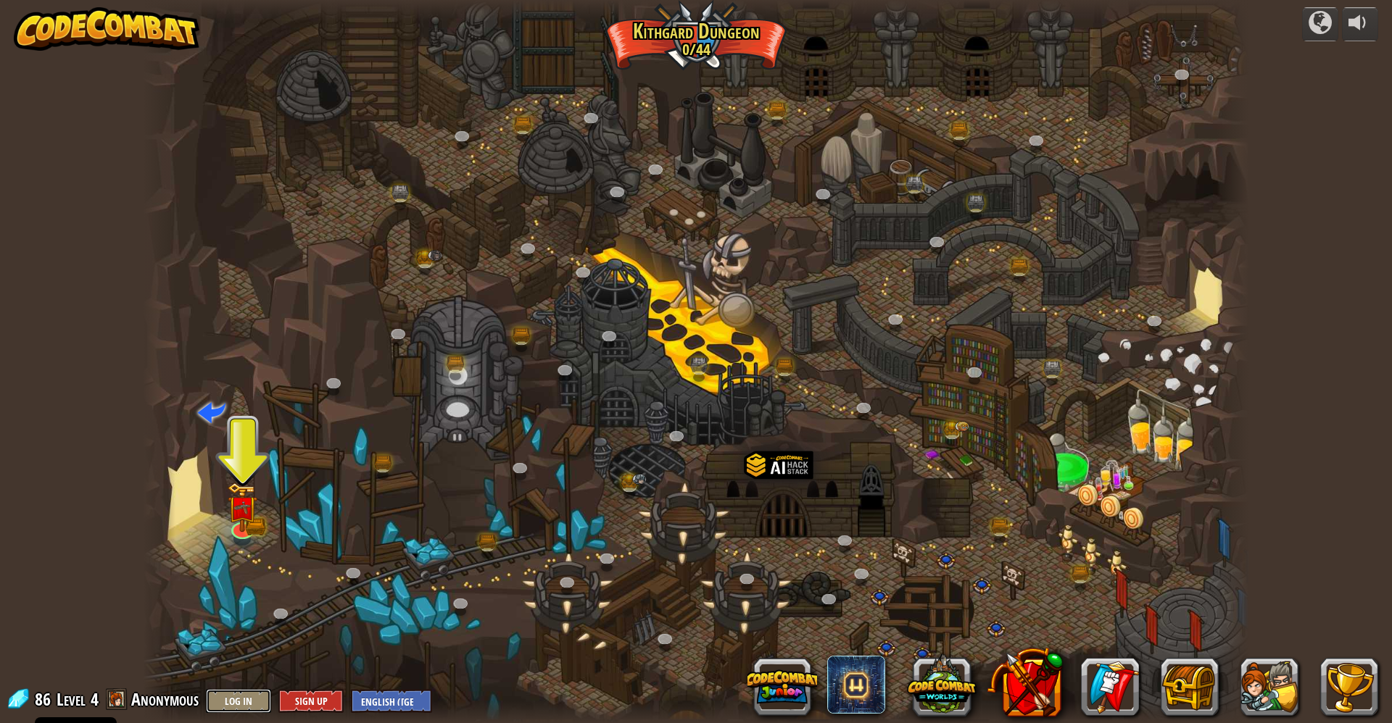
click at [238, 695] on button "Log In" at bounding box center [238, 701] width 65 height 24
